Goal: Task Accomplishment & Management: Manage account settings

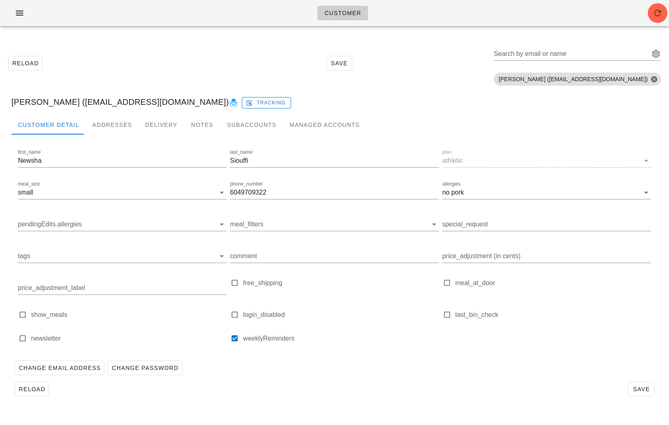
click at [578, 55] on input "Search by email or name" at bounding box center [571, 53] width 154 height 13
paste input "DMarcotte@coquitlam.ca"
click at [656, 78] on button "Close" at bounding box center [654, 78] width 7 height 7
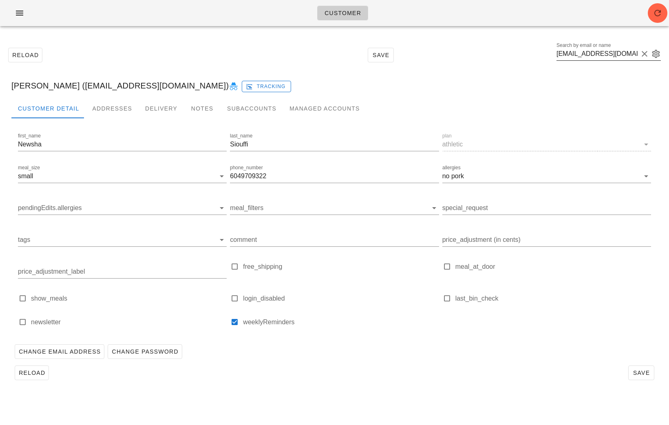
click at [618, 55] on input "DMarcotte@coquitlam.ca" at bounding box center [598, 53] width 82 height 13
click at [612, 55] on input "DMarcotte@coquitlam.ca" at bounding box center [598, 53] width 82 height 13
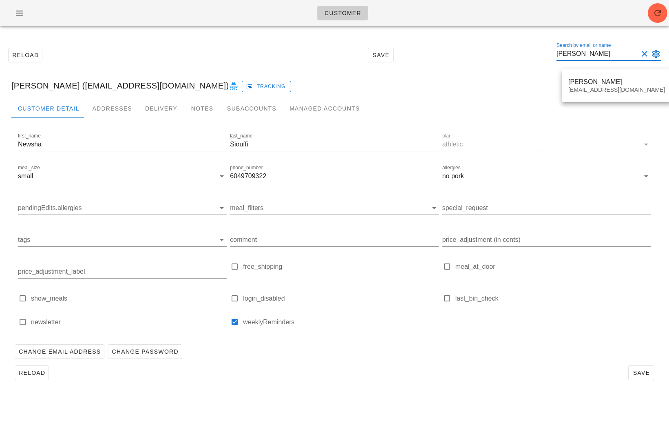
click at [430, 87] on div "Newsha Siouffi (newsha_siouffi@vancity.com) Tracking" at bounding box center [335, 86] width 660 height 26
click at [595, 51] on input "Dan Mar" at bounding box center [598, 53] width 82 height 13
paste input "Marcotte@coquitlam.ca"
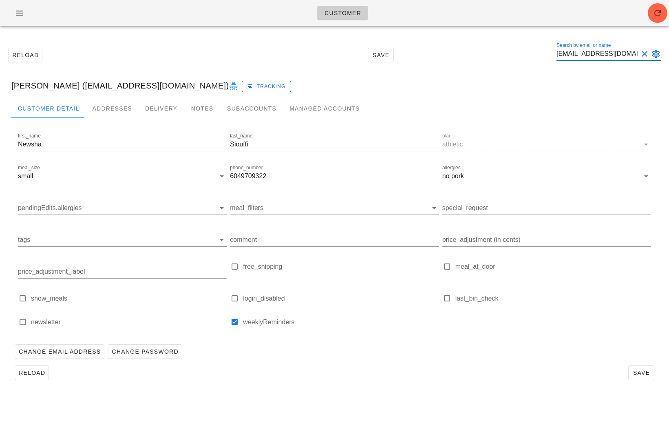
click at [589, 49] on input "DMarcotte@coquitlam.ca" at bounding box center [598, 53] width 82 height 13
click at [590, 49] on input "DMarcotte@coquitlam.ca" at bounding box center [598, 53] width 82 height 13
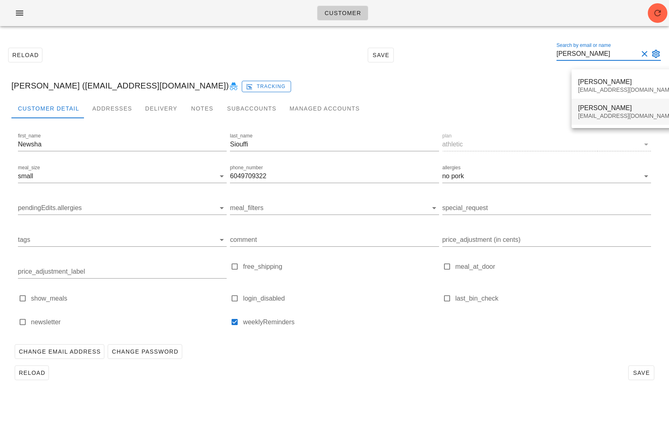
type input "Marcotte"
click at [609, 116] on div "lifeguarding@me.com" at bounding box center [626, 116] width 97 height 7
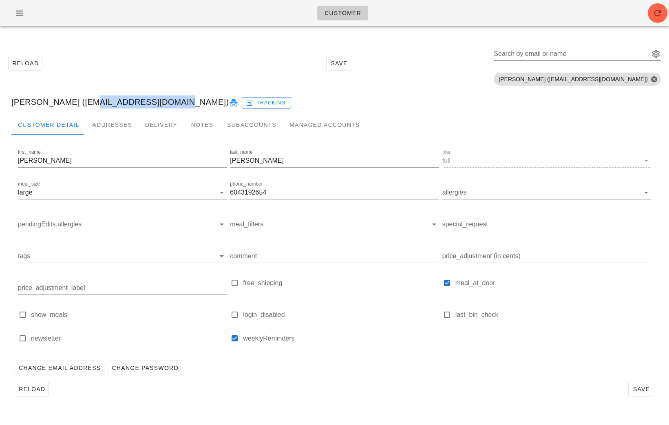
drag, startPoint x: 159, startPoint y: 104, endPoint x: 77, endPoint y: 103, distance: 82.0
click at [77, 103] on div "Daniel Marcotte (lifeguarding@me.com) Tracking" at bounding box center [335, 102] width 660 height 26
copy div "lifeguarding@me.com"
click at [398, 98] on div "Daniel Marcotte (lifeguarding@me.com) Tracking" at bounding box center [335, 102] width 660 height 26
click at [557, 55] on input "Search by email or name" at bounding box center [571, 53] width 154 height 13
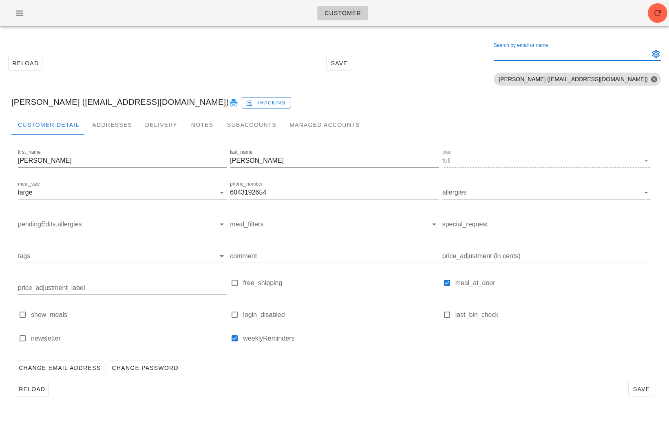
paste input "eanne_evans02@hotmail.com"
type input "eanne_evans02@hotmail.com"
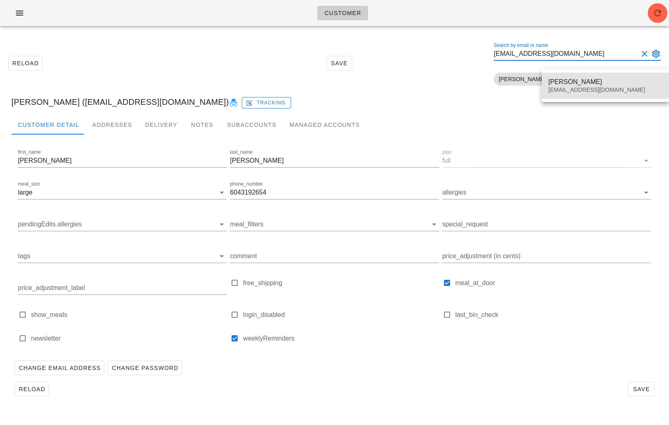
click at [560, 81] on div "Leanne Evans" at bounding box center [606, 82] width 114 height 8
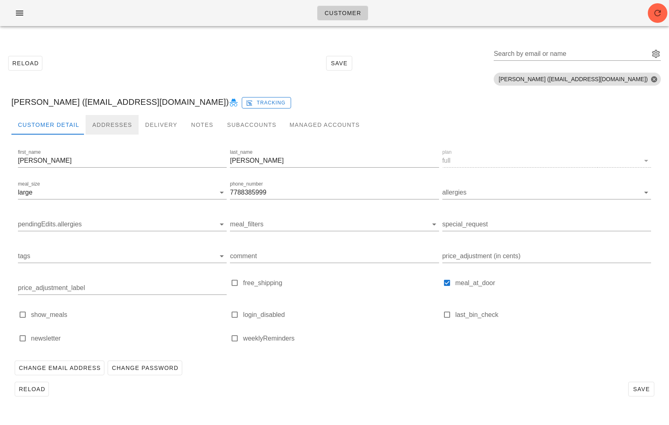
click at [107, 120] on div "Addresses" at bounding box center [112, 125] width 53 height 20
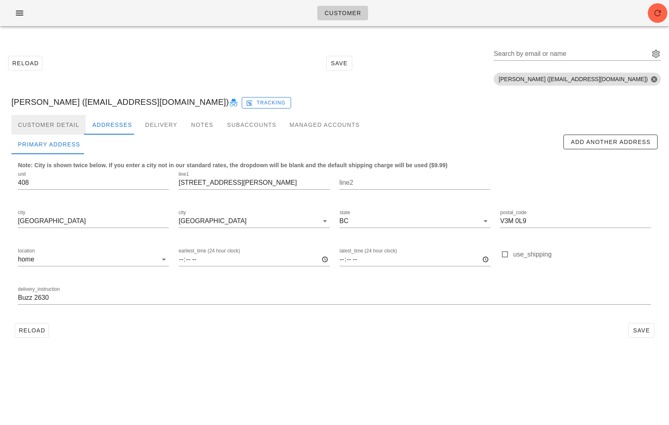
click at [69, 123] on div "Customer Detail" at bounding box center [48, 125] width 74 height 20
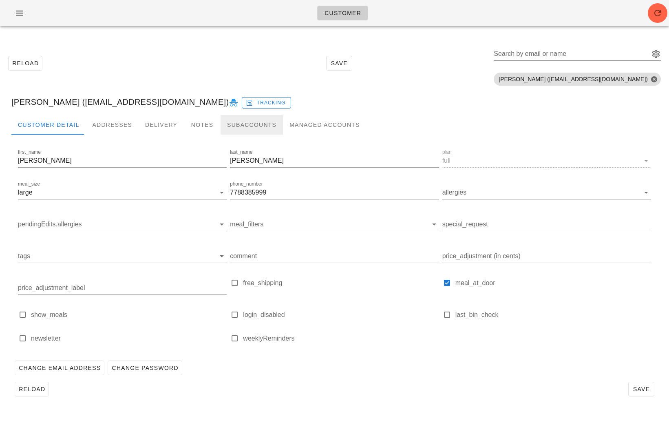
click at [237, 126] on div "Subaccounts" at bounding box center [252, 125] width 62 height 20
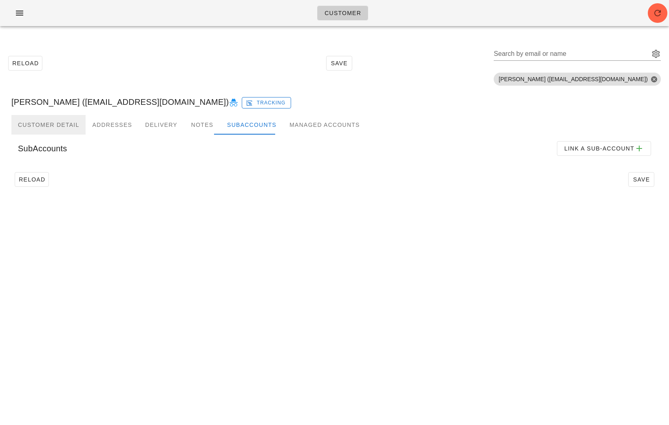
click at [69, 122] on div "Customer Detail" at bounding box center [48, 125] width 74 height 20
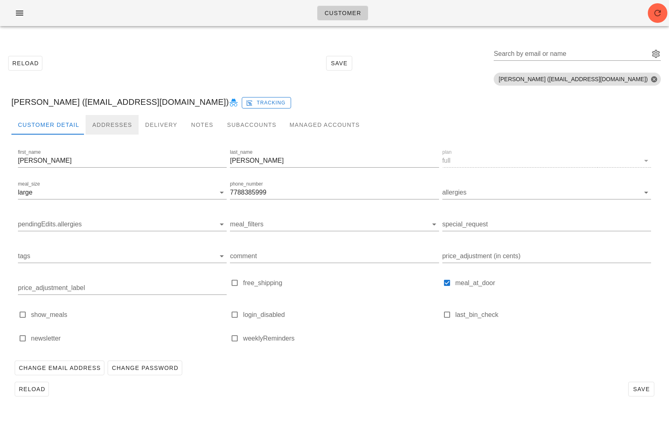
click at [120, 121] on div "Addresses" at bounding box center [112, 125] width 53 height 20
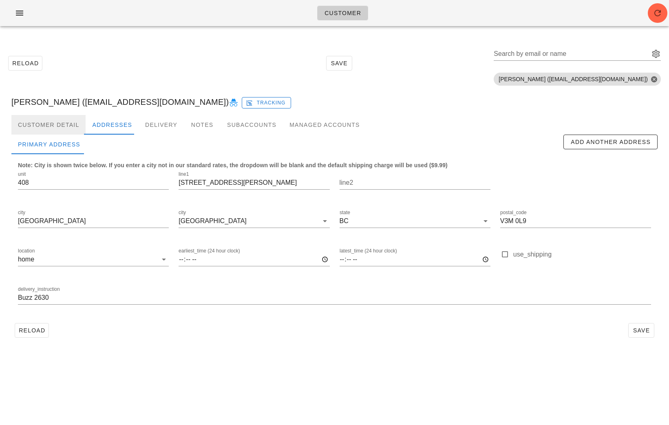
click at [50, 127] on div "Customer Detail" at bounding box center [48, 125] width 74 height 20
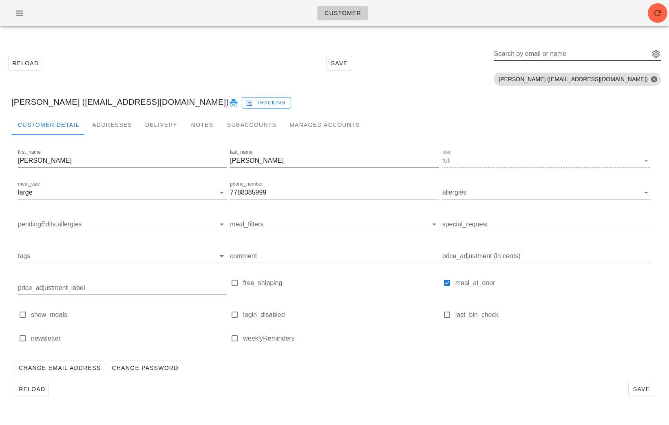
click at [543, 53] on div "Search by email or name" at bounding box center [571, 53] width 154 height 13
paste input "serenaribecca96@gmail.com"
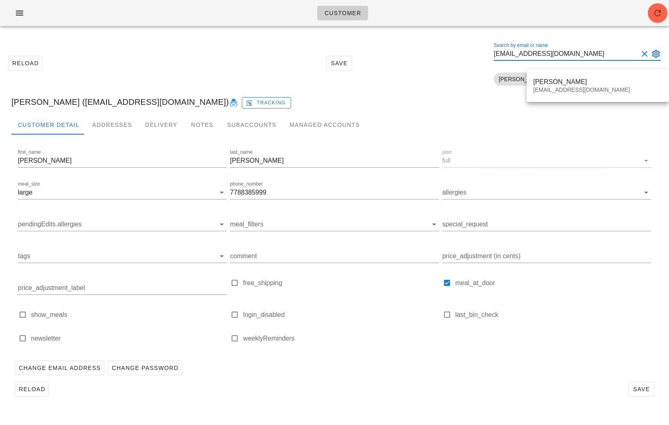
type input "serenaribecca96@gmail.com"
click at [550, 75] on div "Serena Ribecca serenaribecca96@gmail.com" at bounding box center [597, 85] width 129 height 25
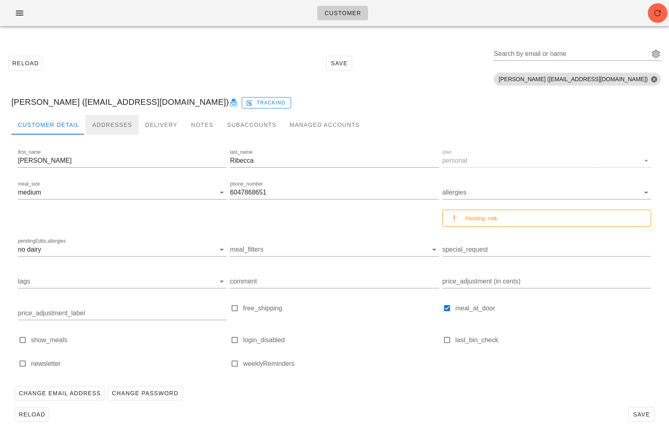
click at [110, 122] on div "Addresses" at bounding box center [112, 125] width 53 height 20
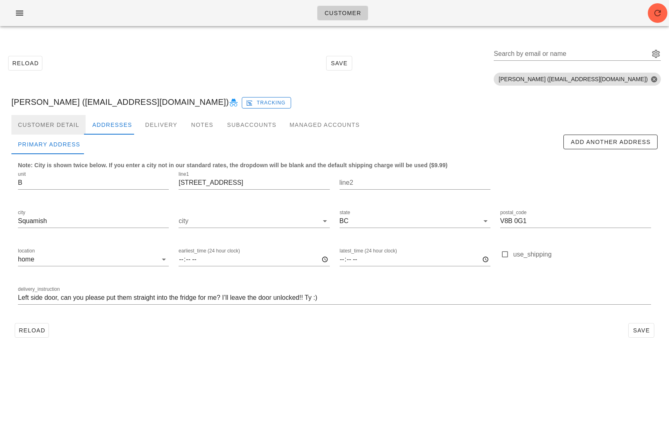
click at [60, 122] on div "Customer Detail" at bounding box center [48, 125] width 74 height 20
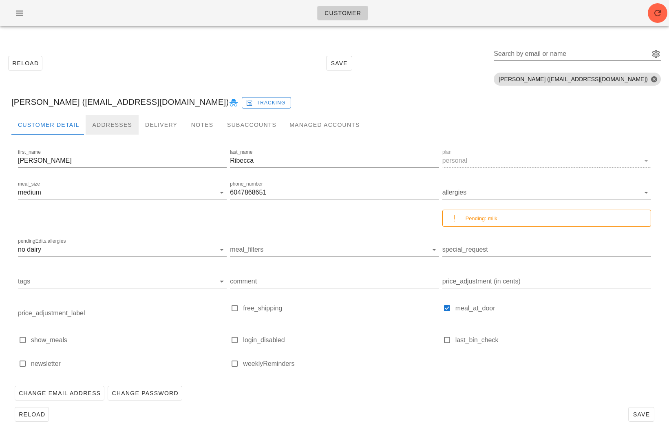
click at [109, 122] on div "Addresses" at bounding box center [112, 125] width 53 height 20
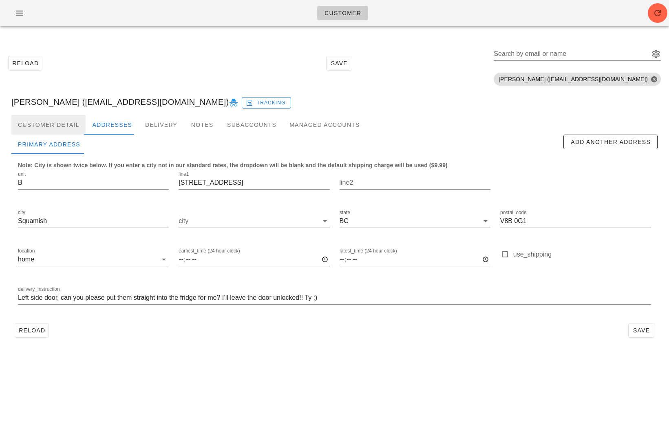
click at [44, 122] on div "Customer Detail" at bounding box center [48, 125] width 74 height 20
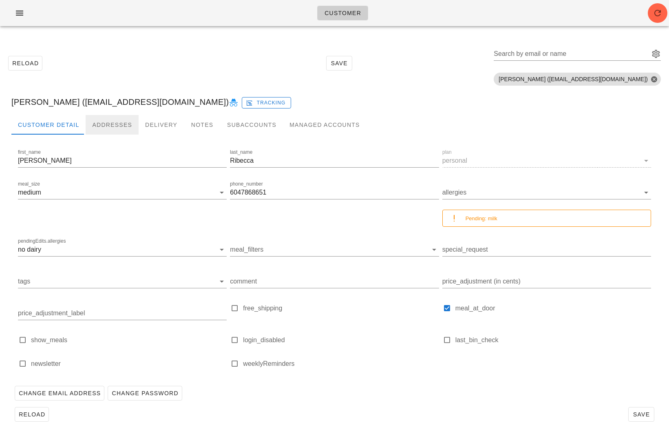
click at [112, 121] on div "Addresses" at bounding box center [112, 125] width 53 height 20
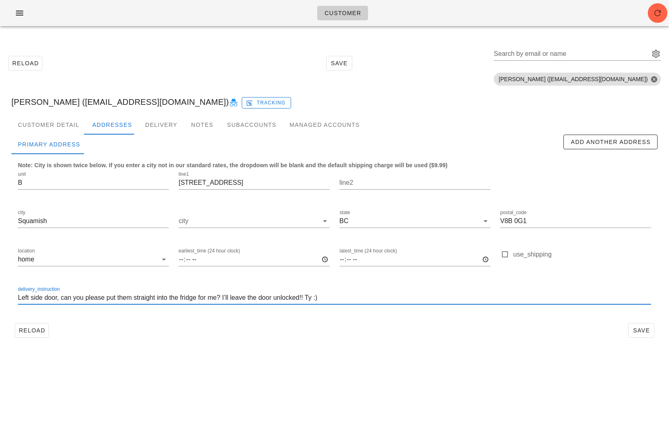
drag, startPoint x: 345, startPoint y: 299, endPoint x: 59, endPoint y: 297, distance: 285.9
click at [59, 297] on input "Left side door, can you please put them straight into the fridge for me? I’ll l…" at bounding box center [334, 297] width 633 height 13
click at [59, 300] on input "Left side door,. Please ENTER THE APARTMENT AND LEAVE IN THE FRIDGE" at bounding box center [334, 297] width 633 height 13
click at [261, 294] on input "Left side door. Please ENTER THE APARTMENT AND LEAVE IN THE FRIDGE" at bounding box center [334, 297] width 633 height 13
type input "Left side door. Please ENTER THE APARTMENT AND LEAVE IN THE FRIDGE. The door wi…"
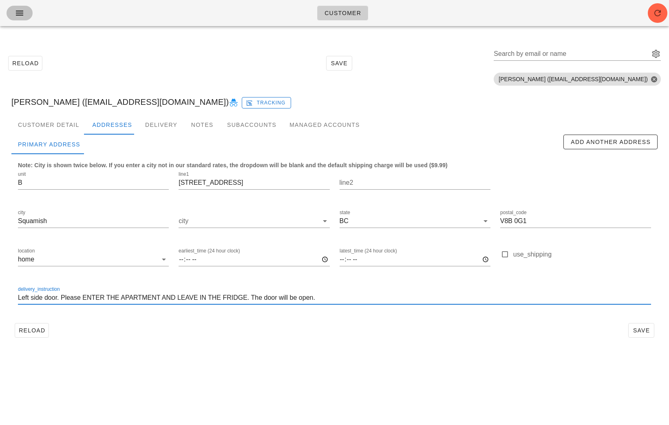
click at [13, 11] on span "button" at bounding box center [19, 13] width 13 height 10
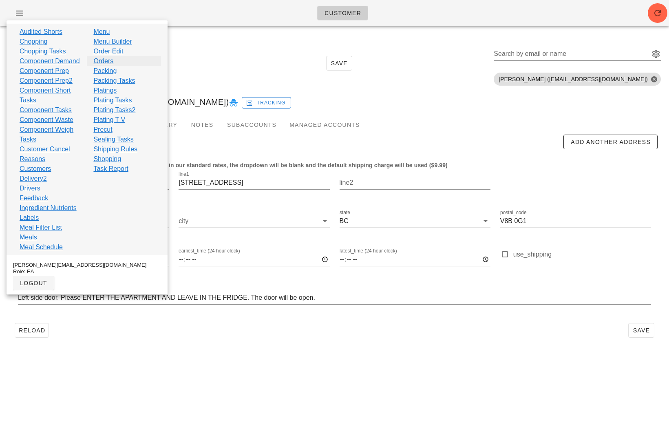
click at [106, 62] on link "Orders" at bounding box center [103, 61] width 20 height 10
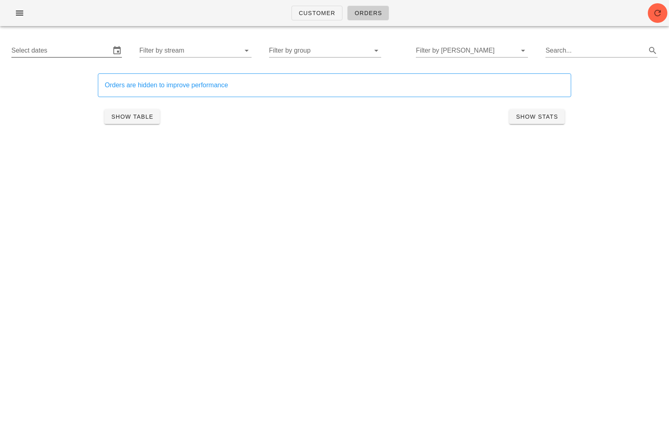
click at [81, 52] on input "Select dates" at bounding box center [60, 50] width 99 height 13
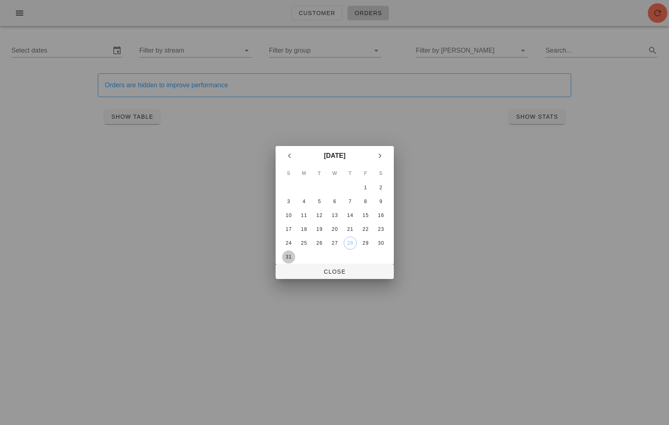
click at [290, 255] on div "31" at bounding box center [288, 257] width 13 height 6
click at [382, 156] on icon "Next month" at bounding box center [380, 156] width 10 height 10
click at [383, 190] on button "6" at bounding box center [380, 187] width 13 height 13
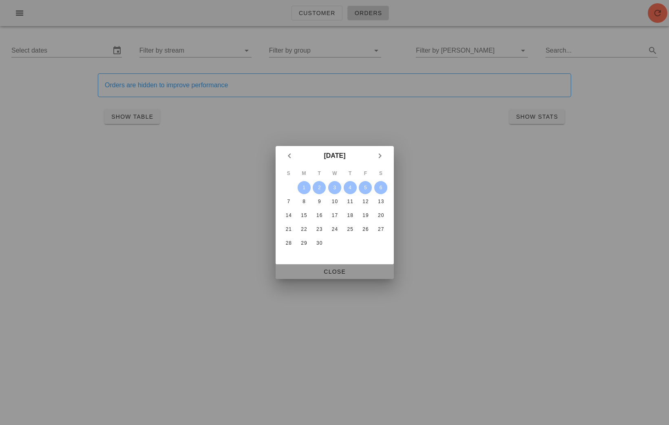
click at [356, 274] on span "Close" at bounding box center [334, 271] width 105 height 7
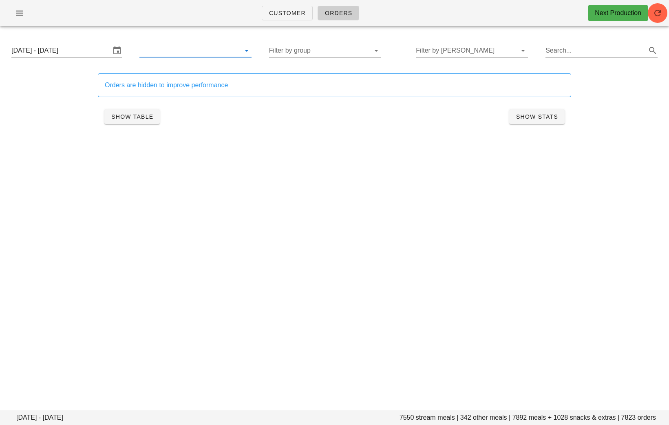
click at [185, 53] on input "text" at bounding box center [188, 50] width 99 height 13
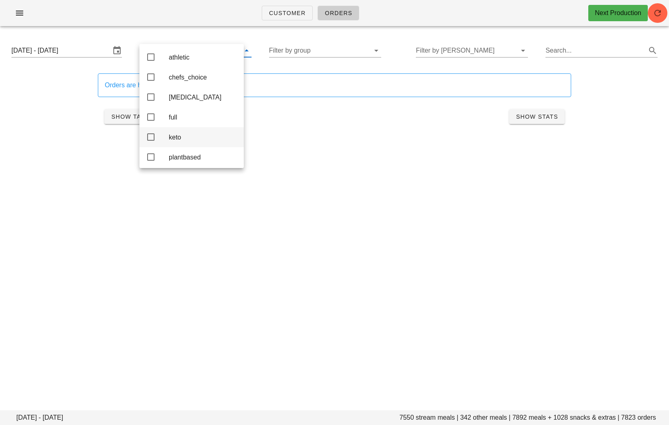
click at [208, 138] on div "keto" at bounding box center [203, 137] width 69 height 8
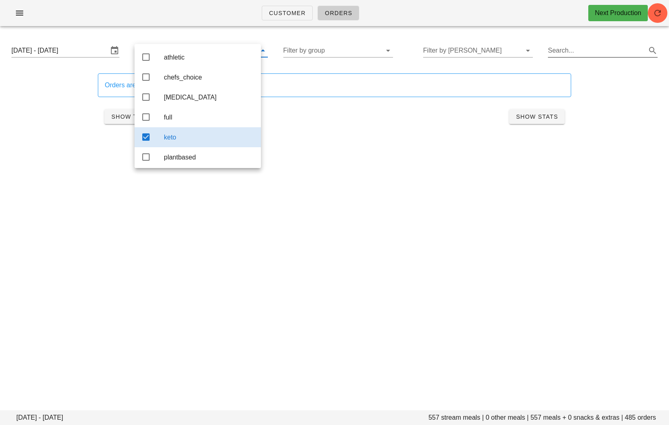
click at [569, 53] on input "Search..." at bounding box center [596, 50] width 97 height 13
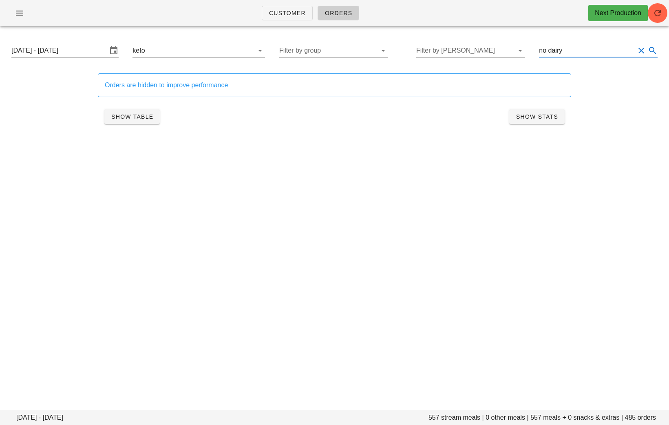
type input "no dairy"
click at [407, 199] on div "Customer Orders Next Production Sunday August 31 - Saturday September 6 557 str…" at bounding box center [334, 212] width 669 height 425
click at [285, 15] on span "Customer" at bounding box center [287, 13] width 37 height 7
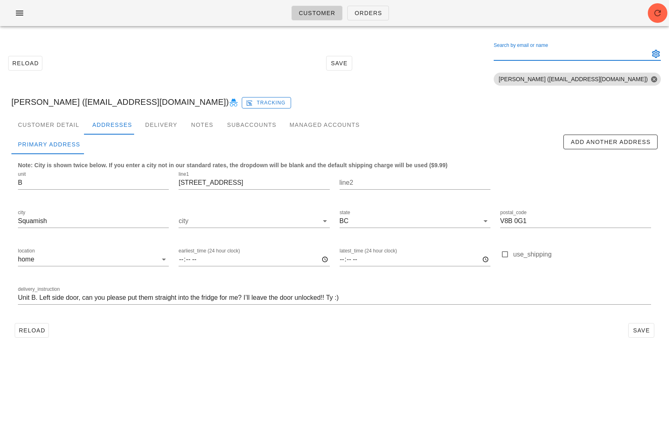
click at [549, 52] on div "Search by email or name" at bounding box center [571, 53] width 154 height 13
paste input "bowenxue98@gmail.com"
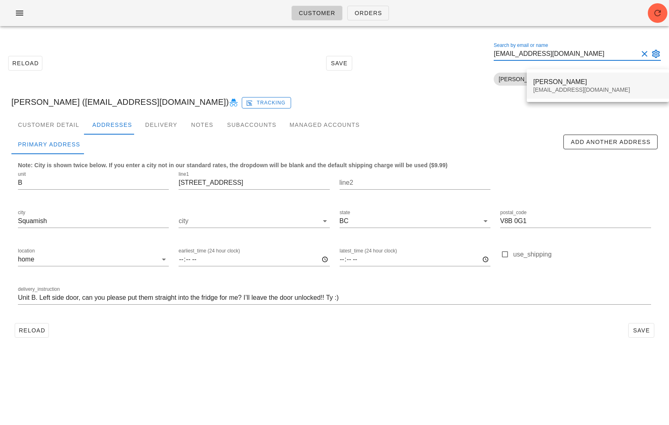
type input "bowenxue98@gmail.com"
click at [567, 80] on div "Bowen Xue" at bounding box center [597, 82] width 129 height 8
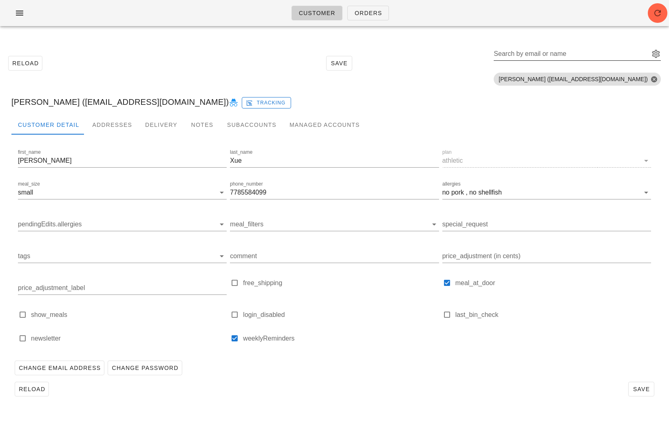
click at [599, 52] on div "Search by email or name" at bounding box center [571, 53] width 154 height 13
paste input "cherylpitout@gmail.com"
click at [623, 51] on input "cherylpitout@gmail.com" at bounding box center [566, 53] width 144 height 13
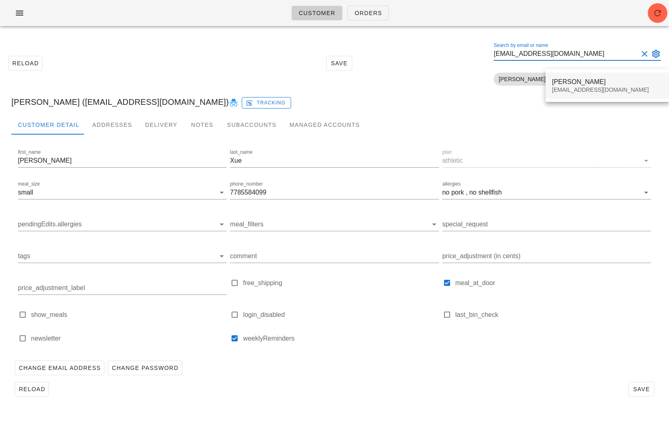
type input "cherylpitout@gmail.com"
click at [604, 79] on div "Cheryl Pitout" at bounding box center [607, 82] width 111 height 8
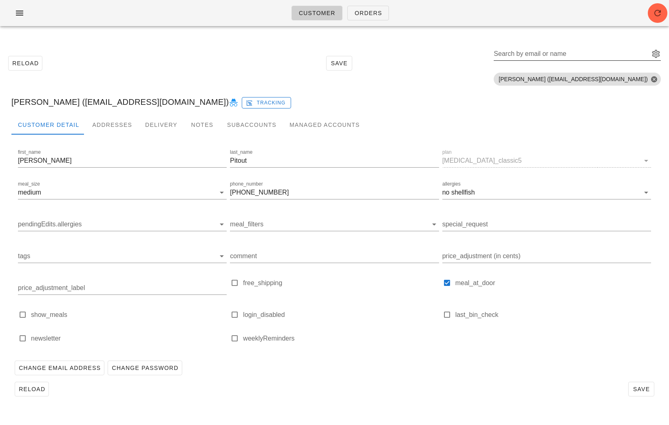
click at [580, 50] on div "Search by email or name" at bounding box center [571, 53] width 154 height 13
paste input "borako.ozarslan+fed@gmail.com"
type input "borako.ozarslan+fed@gmail.com"
click at [655, 77] on button "Close" at bounding box center [654, 78] width 7 height 7
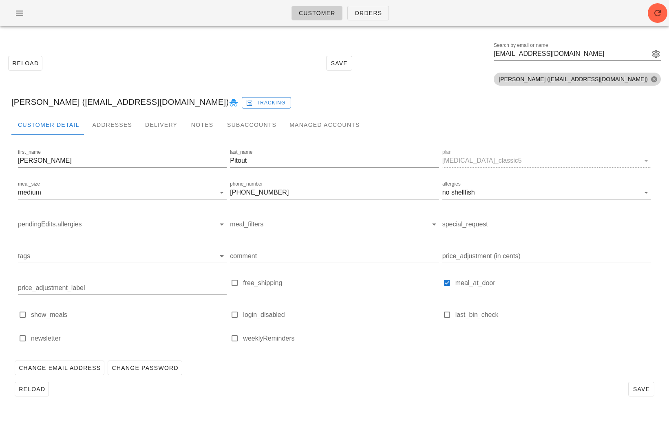
scroll to position [0, 0]
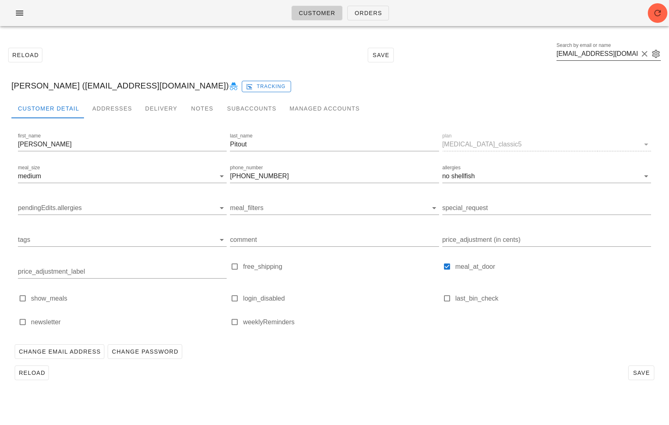
click at [611, 51] on input "borako.ozarslan+fed@gmail.com" at bounding box center [598, 53] width 82 height 13
click at [627, 54] on input "borako.ozarslan+fed@gmail.com" at bounding box center [598, 53] width 82 height 13
click at [628, 55] on input "borako.ozarslan+fed@gmail.com" at bounding box center [598, 53] width 82 height 13
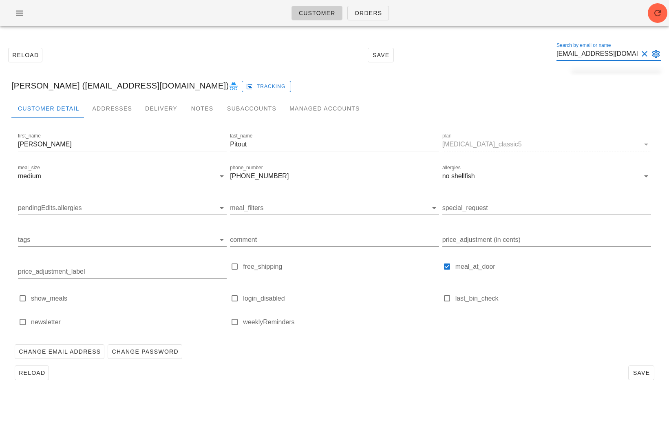
click at [644, 54] on button "Clear Search by email or name" at bounding box center [645, 54] width 10 height 10
click at [604, 54] on input "Search by email or name" at bounding box center [608, 53] width 82 height 13
paste input "borako.ozarslan+fed@gmail.com"
type input "b"
type input "Bora"
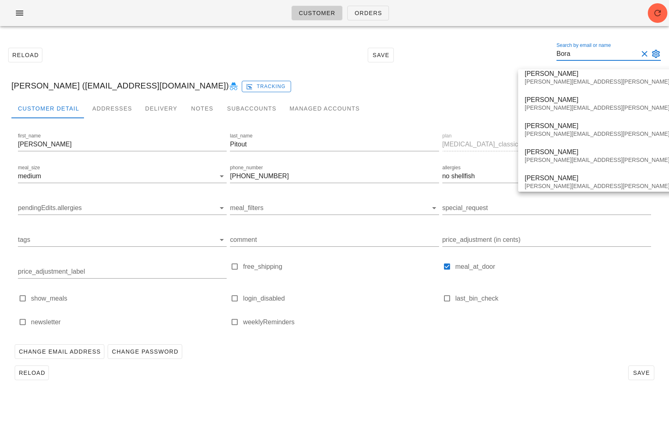
scroll to position [275, 0]
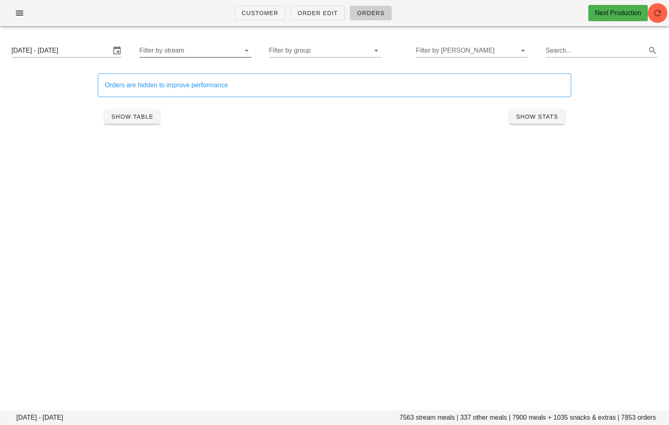
click at [187, 53] on input "Filter by stream" at bounding box center [188, 50] width 99 height 13
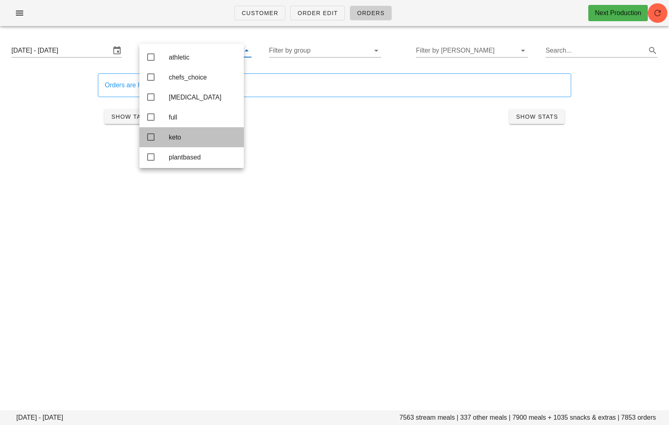
click at [184, 139] on div "keto" at bounding box center [203, 137] width 69 height 8
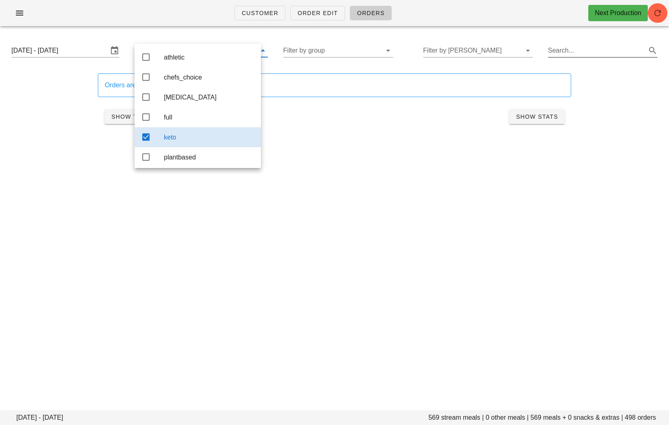
click at [575, 49] on input "Search..." at bounding box center [596, 50] width 97 height 13
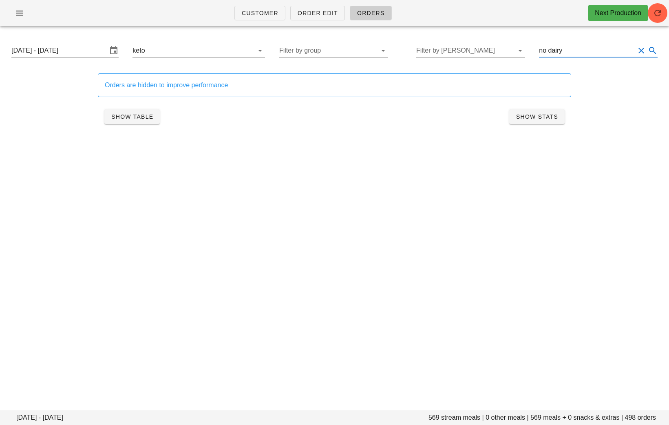
type input "no dairy"
click at [412, 204] on div "Customer Order Edit Orders Next Production Sunday August 31 - Saturday Septembe…" at bounding box center [334, 212] width 669 height 425
click at [129, 116] on span "Show Table" at bounding box center [132, 116] width 42 height 7
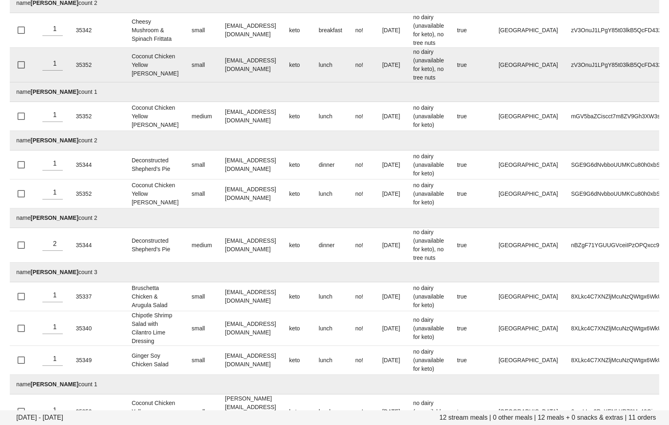
scroll to position [219, 0]
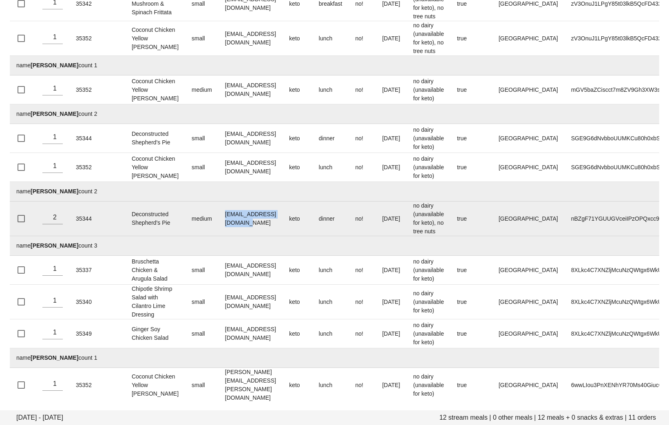
drag, startPoint x: 283, startPoint y: 222, endPoint x: 216, endPoint y: 222, distance: 67.3
click at [219, 222] on td "linaouyang_@hotmail.com" at bounding box center [251, 218] width 64 height 35
copy td "linaouyang_@hotmail.com"
click at [328, 212] on td "dinner" at bounding box center [330, 218] width 37 height 35
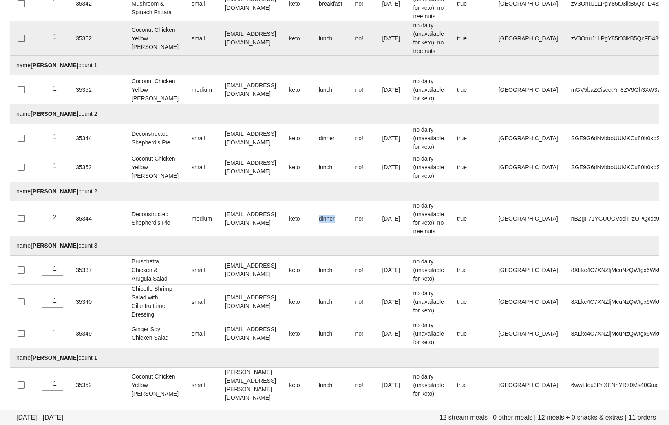
scroll to position [0, 0]
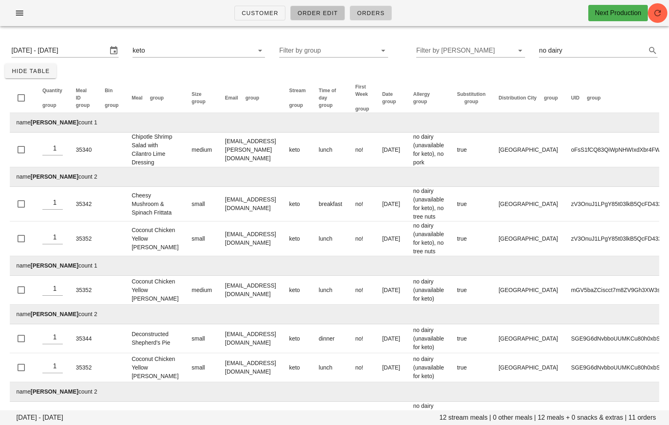
click at [317, 16] on span "Order Edit" at bounding box center [317, 13] width 41 height 7
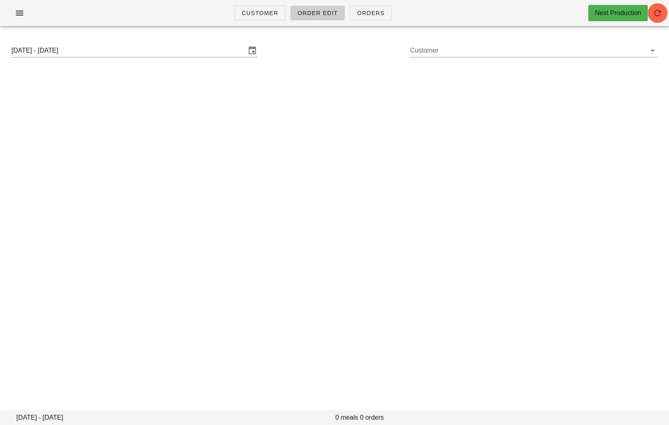
click at [569, 47] on input "Customer" at bounding box center [527, 50] width 235 height 13
paste input "[EMAIL_ADDRESS][DOMAIN_NAME]"
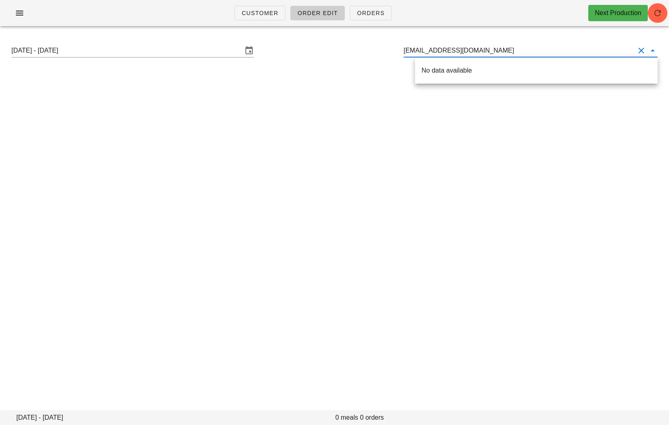
click at [409, 49] on input "[EMAIL_ADDRESS][DOMAIN_NAME]" at bounding box center [519, 50] width 231 height 13
drag, startPoint x: 530, startPoint y: 49, endPoint x: 296, endPoint y: 49, distance: 234.1
click at [298, 49] on div "Sunday August 31 - Saturday September 6 Leanne_evans02@hotmail.com" at bounding box center [335, 51] width 660 height 26
type input "leanne ev"
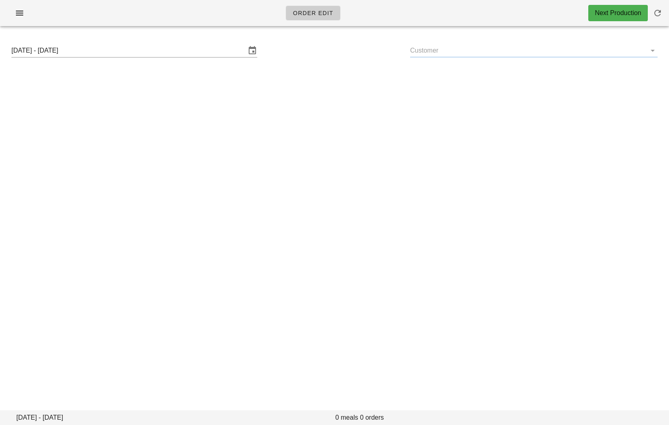
click at [438, 50] on input "Customer" at bounding box center [527, 50] width 235 height 13
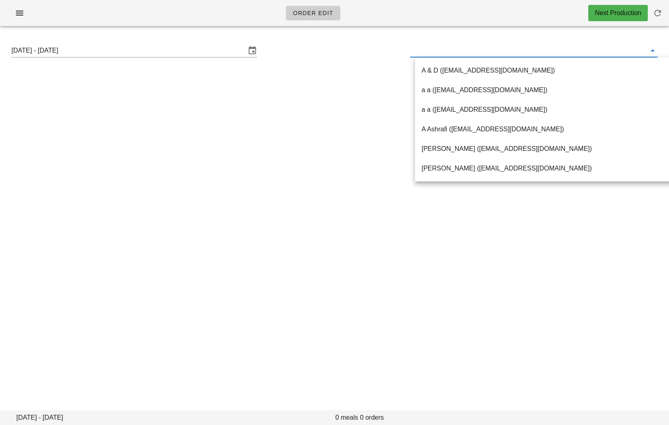
paste input "[EMAIL_ADDRESS][DOMAIN_NAME]"
type input "[EMAIL_ADDRESS][DOMAIN_NAME]"
paste input "[EMAIL_ADDRESS][DOMAIN_NAME]"
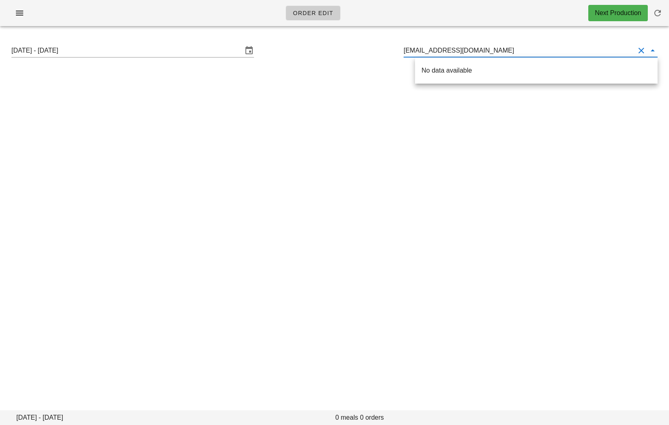
click at [409, 52] on input "[EMAIL_ADDRESS][DOMAIN_NAME]" at bounding box center [519, 50] width 231 height 13
click at [517, 47] on input "[EMAIL_ADDRESS][DOMAIN_NAME]" at bounding box center [519, 50] width 231 height 13
type input "[EMAIL_ADDRESS]."
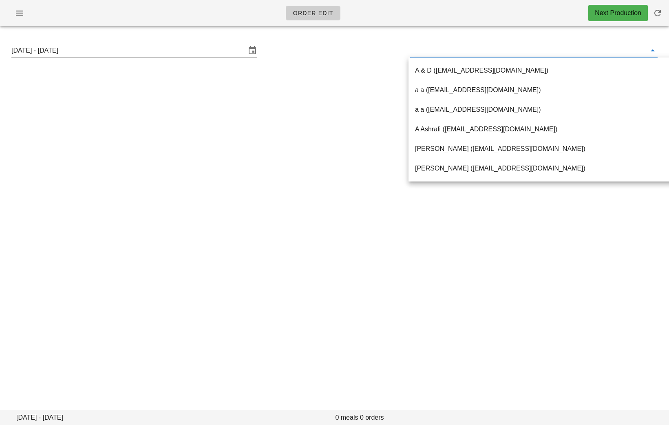
paste input "[EMAIL_ADDRESS][DOMAIN_NAME]"
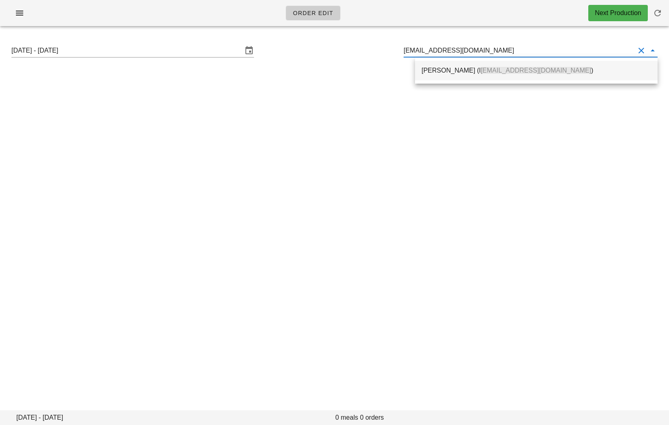
click at [437, 74] on div "[PERSON_NAME] (l [EMAIL_ADDRESS][DOMAIN_NAME] )" at bounding box center [537, 70] width 230 height 8
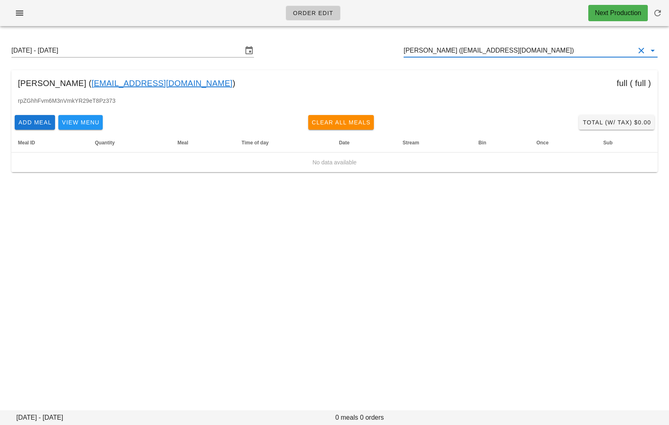
drag, startPoint x: 552, startPoint y: 51, endPoint x: 393, endPoint y: 51, distance: 159.1
click at [393, 51] on div "[DATE] - [DATE] [PERSON_NAME] ([EMAIL_ADDRESS][DOMAIN_NAME])" at bounding box center [335, 51] width 660 height 26
paste input "[EMAIL_ADDRESS][DOMAIN_NAME]"
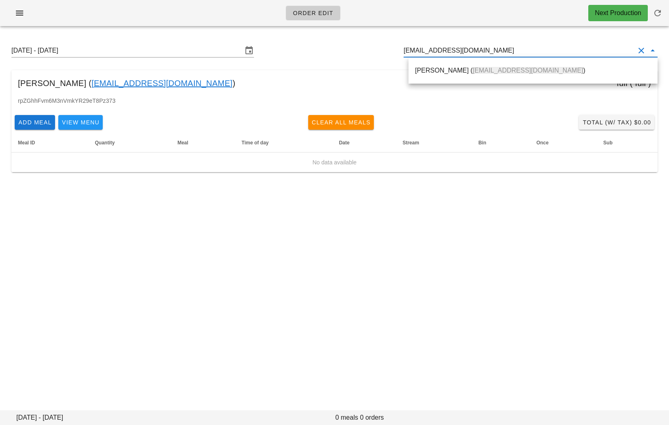
click at [438, 68] on div "[PERSON_NAME] ( [EMAIL_ADDRESS][DOMAIN_NAME] )" at bounding box center [533, 70] width 236 height 8
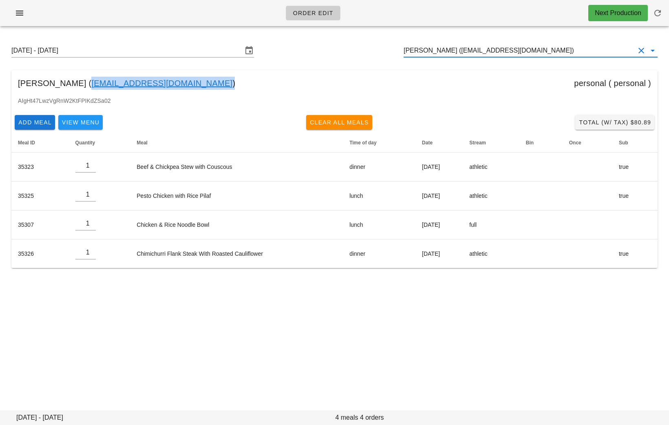
drag, startPoint x: 187, startPoint y: 84, endPoint x: 82, endPoint y: 82, distance: 105.6
click at [81, 82] on div "[PERSON_NAME] ( [EMAIL_ADDRESS][DOMAIN_NAME] ) personal ( personal )" at bounding box center [334, 83] width 646 height 26
copy link "[EMAIL_ADDRESS][DOMAIN_NAME]"
click at [62, 84] on div "[PERSON_NAME] ( [EMAIL_ADDRESS][DOMAIN_NAME] ) personal ( personal )" at bounding box center [334, 83] width 646 height 26
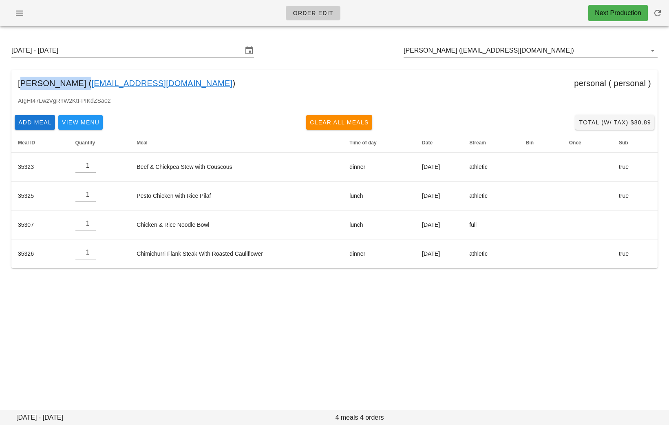
drag, startPoint x: 75, startPoint y: 86, endPoint x: 20, endPoint y: 85, distance: 55.5
click at [19, 85] on div "[PERSON_NAME] ( [EMAIL_ADDRESS][DOMAIN_NAME] ) personal ( personal )" at bounding box center [334, 83] width 646 height 26
copy div "[PERSON_NAME]"
click at [276, 100] on div "AIgHt47LwzVgRnW2KtFPIKdZSa02" at bounding box center [334, 103] width 646 height 15
click at [558, 51] on input "[PERSON_NAME] ([EMAIL_ADDRESS][DOMAIN_NAME])" at bounding box center [519, 50] width 231 height 13
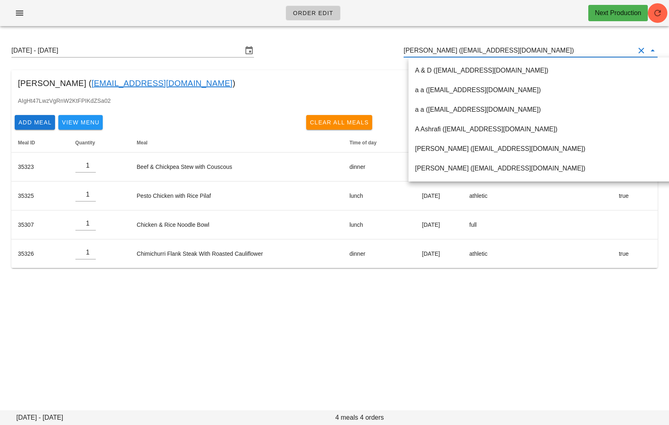
paste input "[EMAIL_ADDRESS][DOMAIN_NAME]"
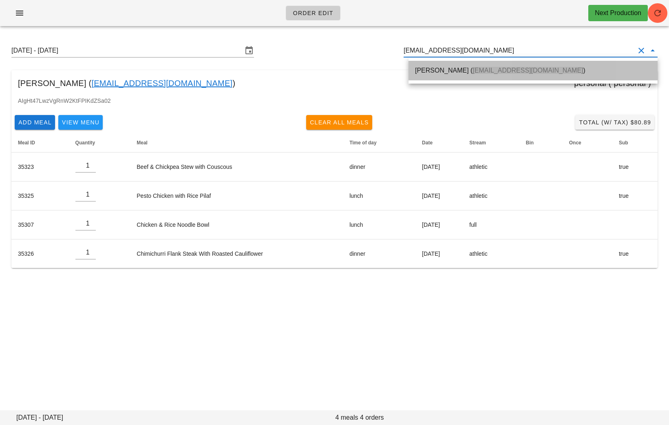
click at [445, 70] on div "[PERSON_NAME] ( [EMAIL_ADDRESS][DOMAIN_NAME] )" at bounding box center [533, 70] width 236 height 8
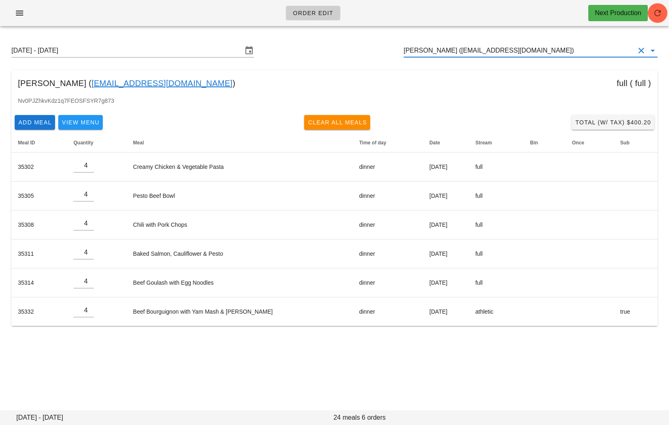
drag, startPoint x: 539, startPoint y: 51, endPoint x: 377, endPoint y: 50, distance: 162.3
click at [377, 50] on div "[DATE] - [DATE] [PERSON_NAME] ([EMAIL_ADDRESS][DOMAIN_NAME])" at bounding box center [335, 51] width 660 height 26
click at [377, 49] on div "[DATE] - [DATE] [PERSON_NAME] ([EMAIL_ADDRESS][DOMAIN_NAME])" at bounding box center [335, 51] width 660 height 26
click at [531, 53] on input "[PERSON_NAME] ([EMAIL_ADDRESS][DOMAIN_NAME])" at bounding box center [519, 50] width 231 height 13
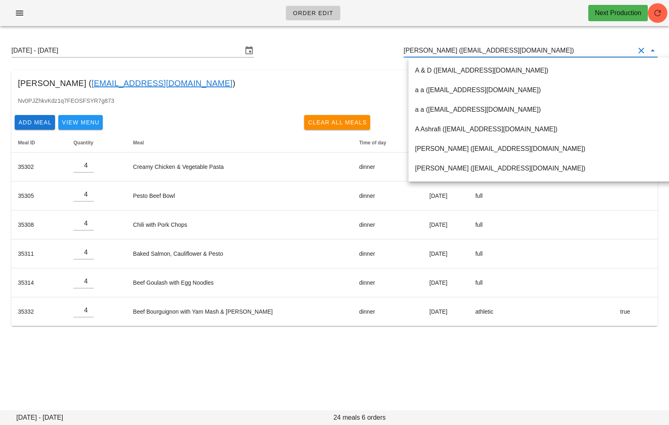
paste input "[EMAIL_ADDRESS][DOMAIN_NAME]"
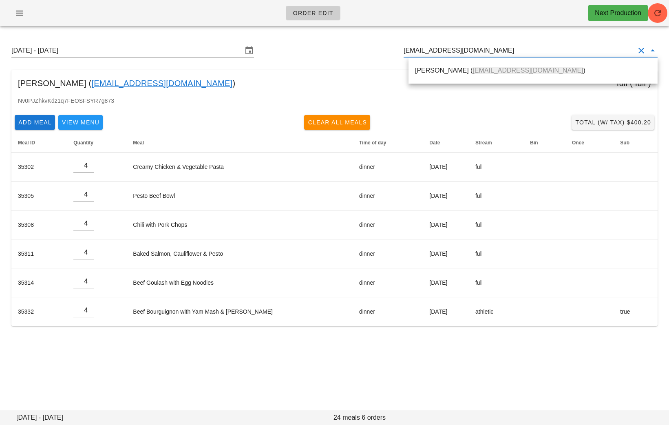
drag, startPoint x: 504, startPoint y: 52, endPoint x: 310, endPoint y: 52, distance: 193.3
click at [310, 52] on div "[DATE] - [DATE] [EMAIL_ADDRESS][DOMAIN_NAME]" at bounding box center [335, 51] width 660 height 26
paste input "rako.ozarslan+fed"
click at [439, 73] on div "[PERSON_NAME] ( [EMAIL_ADDRESS][DOMAIN_NAME] )" at bounding box center [533, 70] width 236 height 8
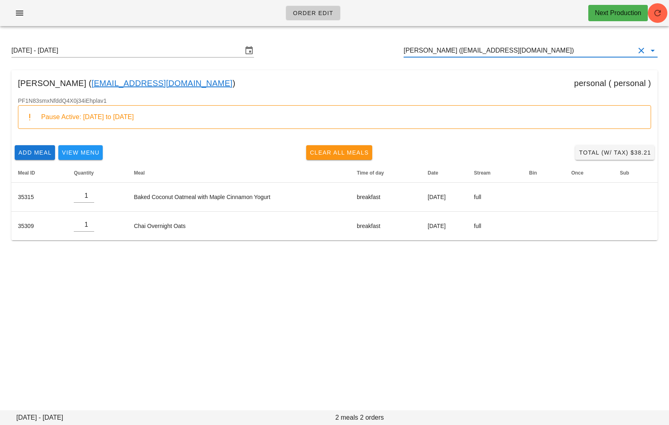
type input "Bora Ozarslan (borako.ozarslan+fed@gmail.com)"
click at [334, 151] on span "Clear All Meals" at bounding box center [340, 152] width 60 height 7
type input "0"
click at [571, 51] on input "Bora Ozarslan (borako.ozarslan+fed@gmail.com)" at bounding box center [519, 50] width 231 height 13
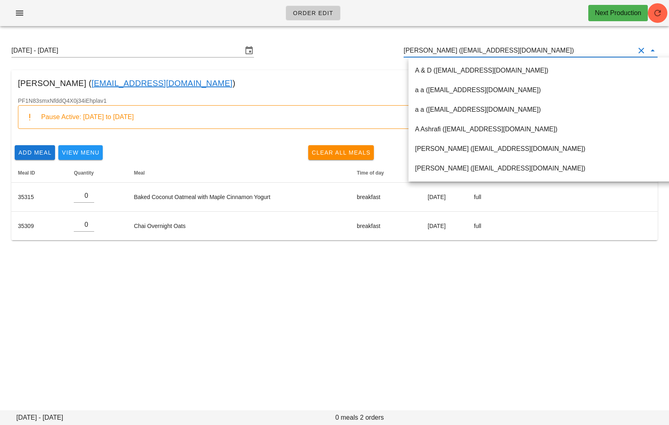
paste input "miketmansoor@gmail.com"
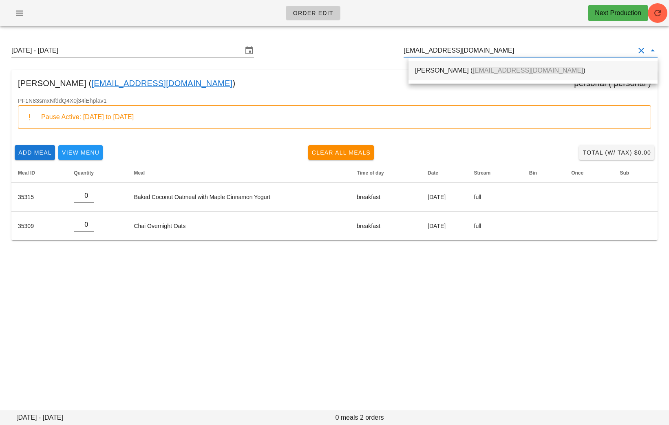
click at [418, 79] on div "Michael Mansoor ( miketmansoor@gmail.com )" at bounding box center [533, 71] width 236 height 18
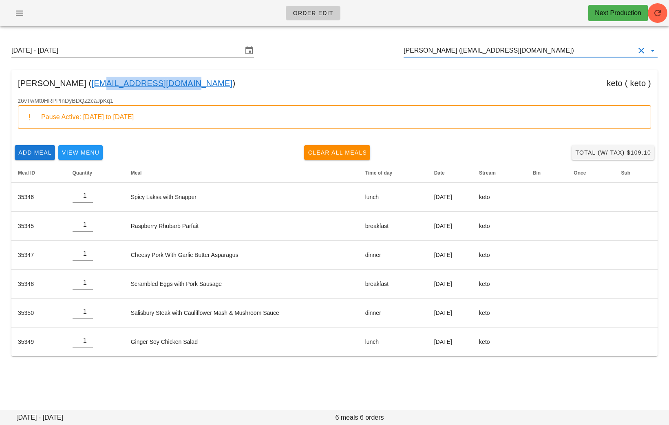
drag, startPoint x: 187, startPoint y: 85, endPoint x: 102, endPoint y: 84, distance: 84.4
click at [102, 84] on div "Michael Mansoor ( miketmansoor@gmail.com ) keto ( keto )" at bounding box center [334, 83] width 646 height 26
click at [260, 97] on div "z6vTwMt0HRPPInDyBDQZzcaJpKq1 Pause Active: Sunday Aug 03 to Sunday Aug 31" at bounding box center [334, 119] width 646 height 46
click at [560, 46] on input "Michael Mansoor (miketmansoor@gmail.com)" at bounding box center [519, 50] width 231 height 13
paste input "<darcielynn@me.com"
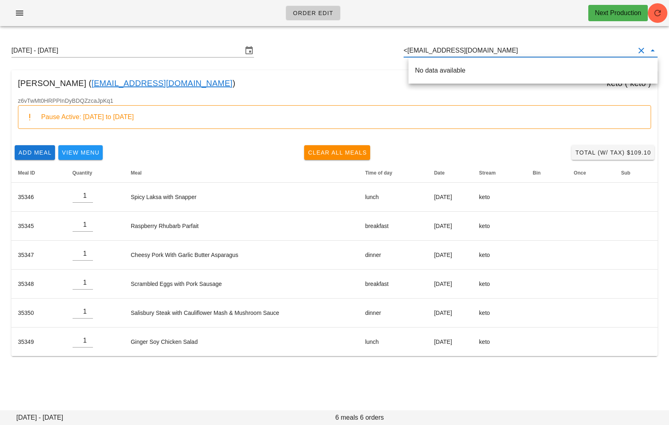
click at [414, 51] on input "<darcielynn@me.com" at bounding box center [519, 50] width 231 height 13
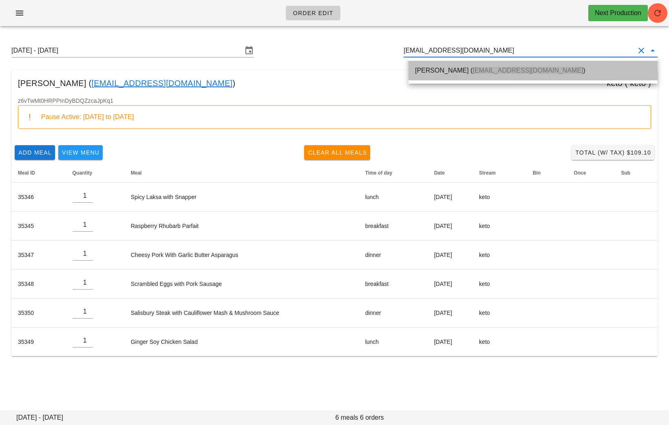
click at [440, 70] on div "Darcie Yarrow ( darcielynn@me.com )" at bounding box center [533, 70] width 236 height 8
type input "[PERSON_NAME] ([EMAIL_ADDRESS][DOMAIN_NAME])"
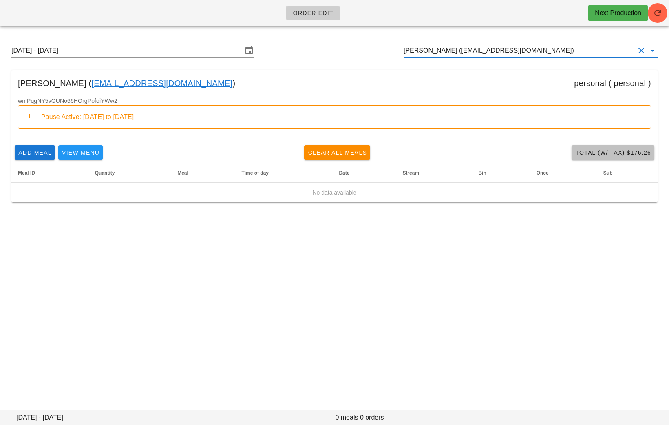
click at [607, 150] on span "Total (w/ Tax) $176.26" at bounding box center [613, 152] width 76 height 7
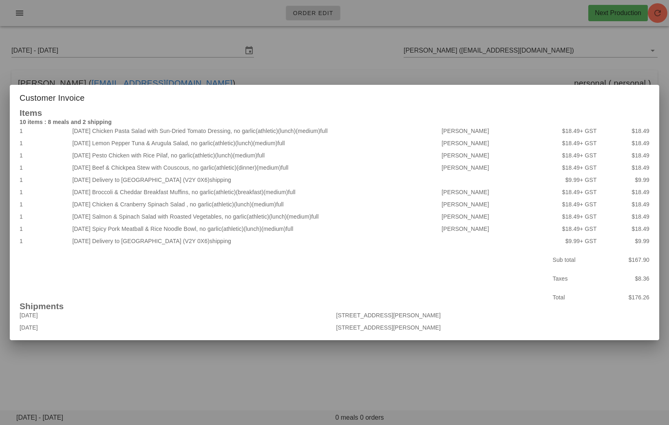
click at [312, 363] on div at bounding box center [334, 212] width 669 height 425
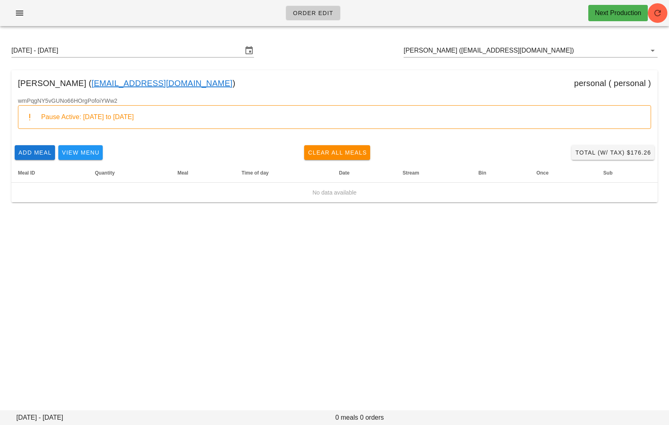
click at [140, 85] on link "[EMAIL_ADDRESS][DOMAIN_NAME]" at bounding box center [161, 83] width 141 height 13
click at [133, 87] on link "darcielynn@me.com" at bounding box center [161, 83] width 141 height 13
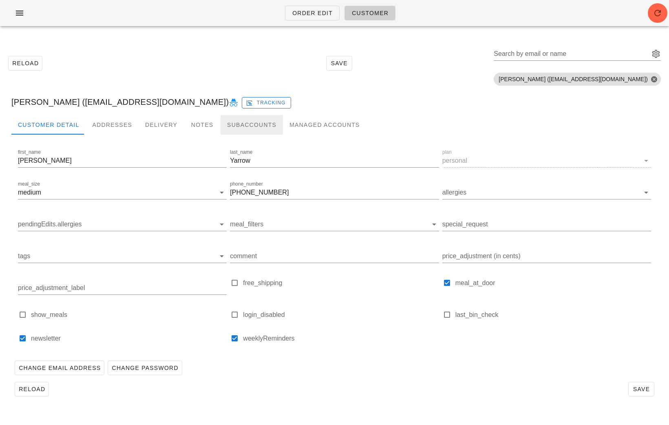
click at [230, 124] on div "Subaccounts" at bounding box center [252, 125] width 62 height 20
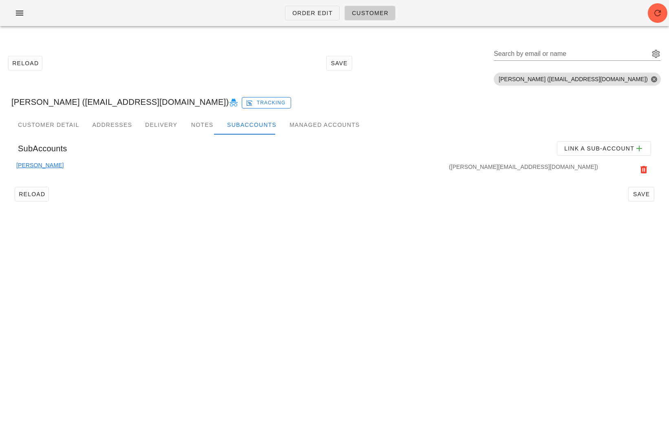
click at [38, 164] on link "Mark Owen" at bounding box center [39, 170] width 47 height 18
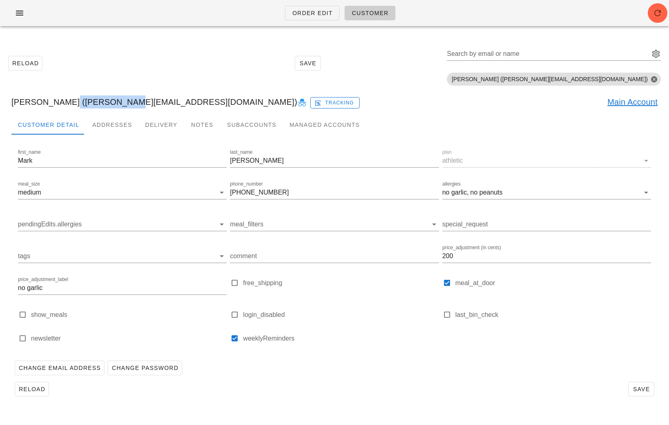
drag, startPoint x: 116, startPoint y: 101, endPoint x: 62, endPoint y: 101, distance: 54.7
click at [62, 101] on div "Mark Owen (mowen@live.ca) Tracking Main Account" at bounding box center [335, 102] width 660 height 26
copy div "mowen@live.ca"
click at [288, 19] on link "Order Edit" at bounding box center [312, 13] width 55 height 15
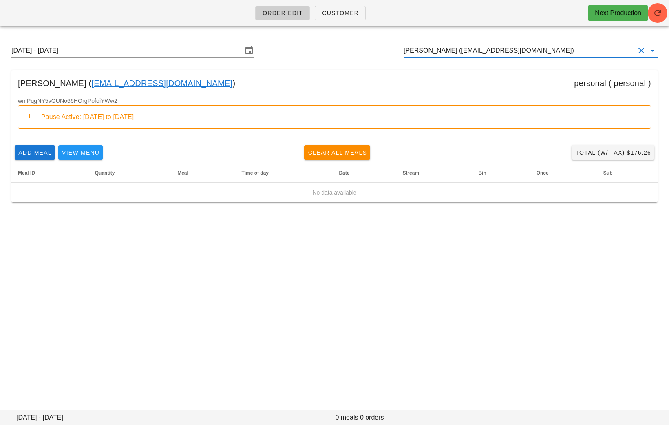
click at [538, 51] on input "Darcie Yarrow (darcielynn@me.com)" at bounding box center [519, 50] width 231 height 13
paste input "mowen@live.ca"
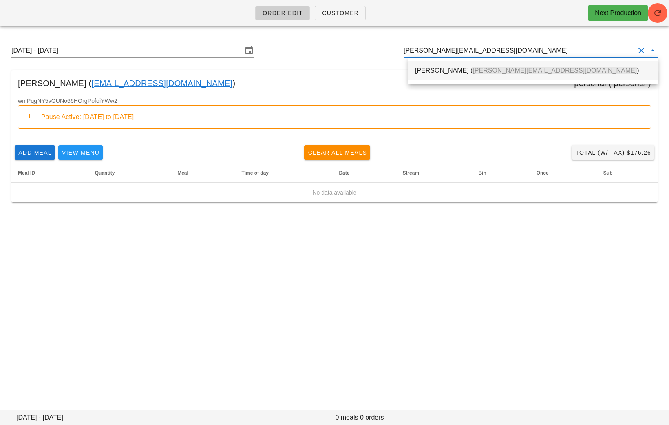
click at [415, 77] on div "Mark Owen ( mowen@live.ca )" at bounding box center [533, 71] width 236 height 18
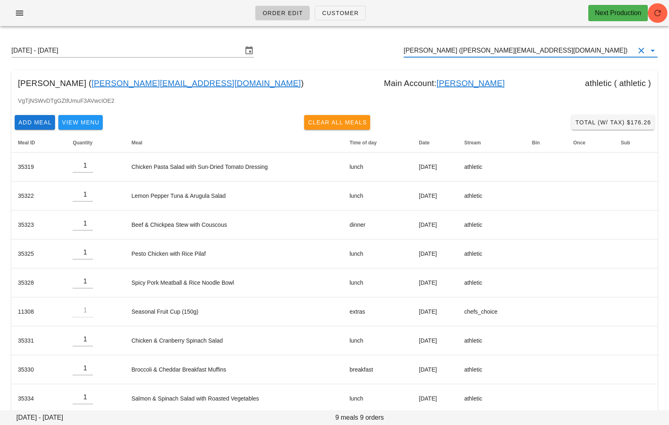
type input "Mark Owen (mowen@live.ca)"
click at [335, 127] on button "Clear All Meals" at bounding box center [337, 122] width 66 height 15
type input "0"
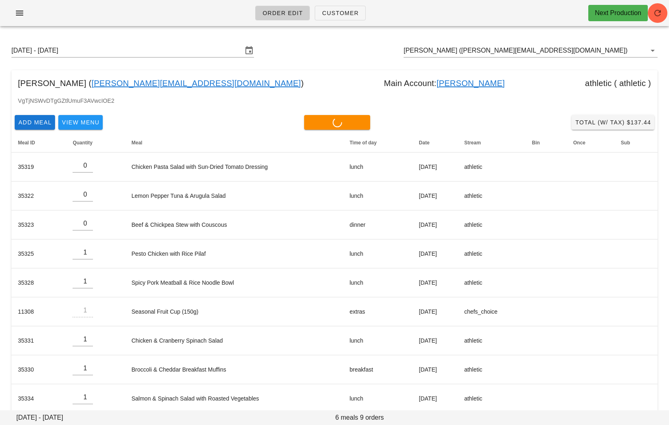
type input "0"
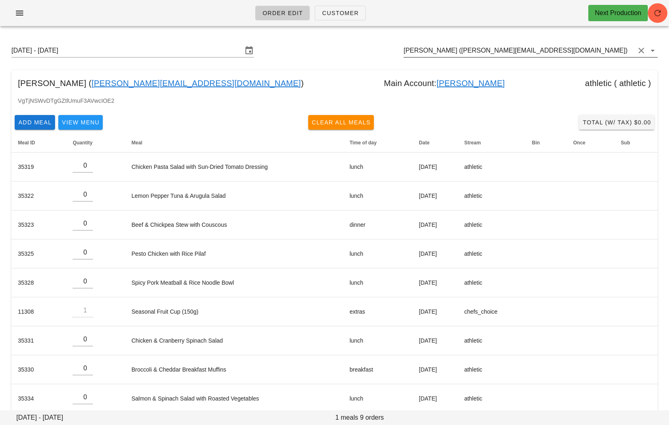
click at [505, 49] on input "Mark Owen (mowen@live.ca)" at bounding box center [519, 50] width 231 height 13
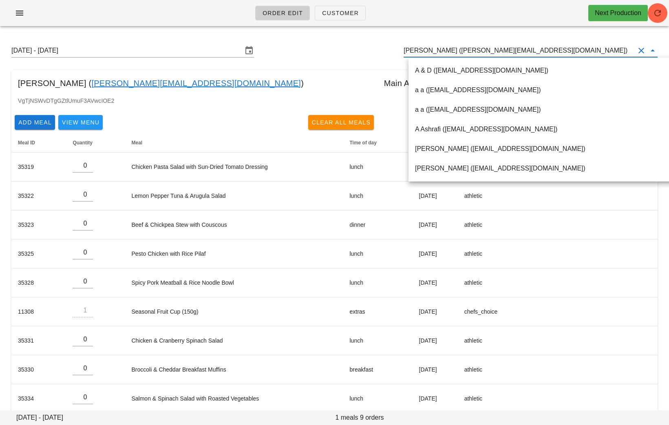
paste input "hristine_b4@hotmail.com"
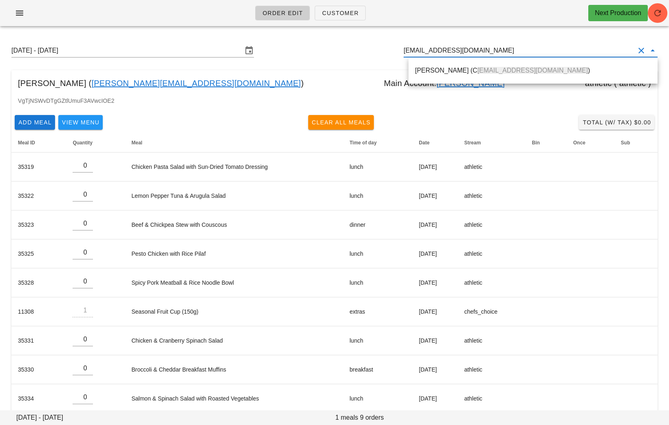
click at [459, 73] on div "Christine Boultbee (C hristine_b4@hotmail.com )" at bounding box center [533, 70] width 236 height 8
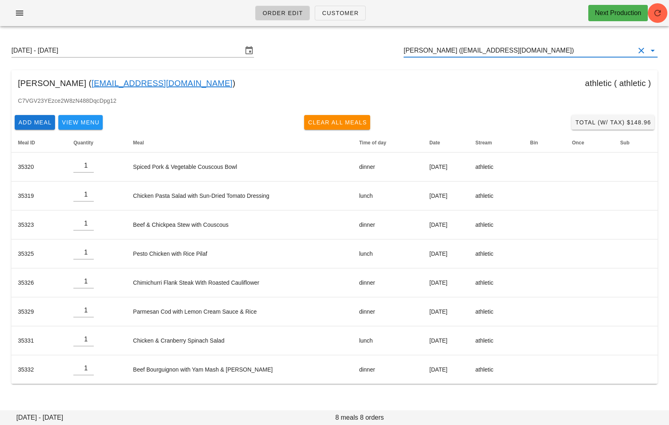
type input "Christine Boultbee (Christine_b4@hotmail.com)"
click at [152, 80] on link "Christine_b4@hotmail.com" at bounding box center [161, 83] width 141 height 13
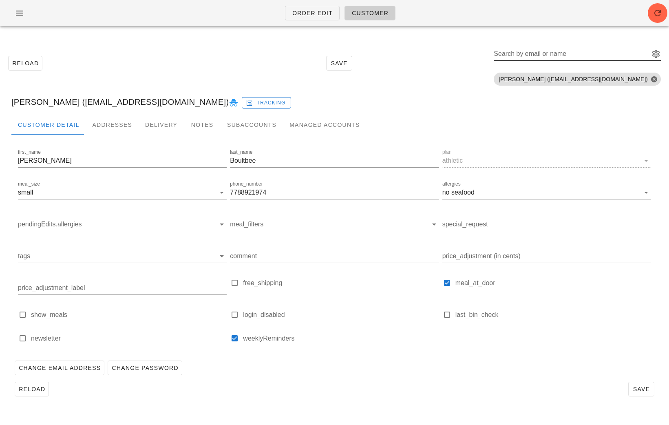
click at [606, 52] on input "Search by email or name" at bounding box center [571, 53] width 154 height 13
paste input "sivia28@hotmail.com"
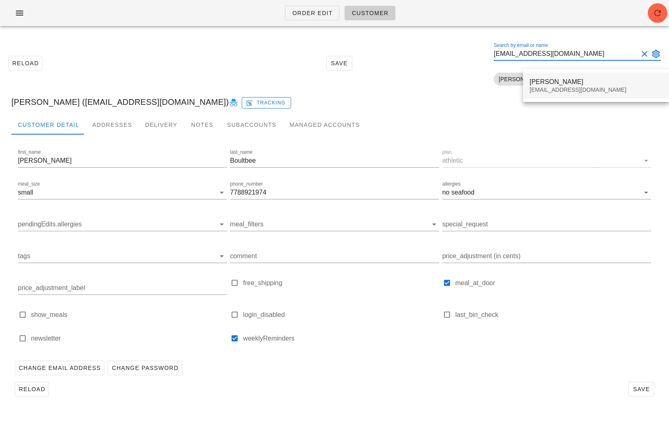
type input "sivia28@hotmail.com"
click at [584, 82] on div "Deepika Sivia" at bounding box center [596, 82] width 133 height 8
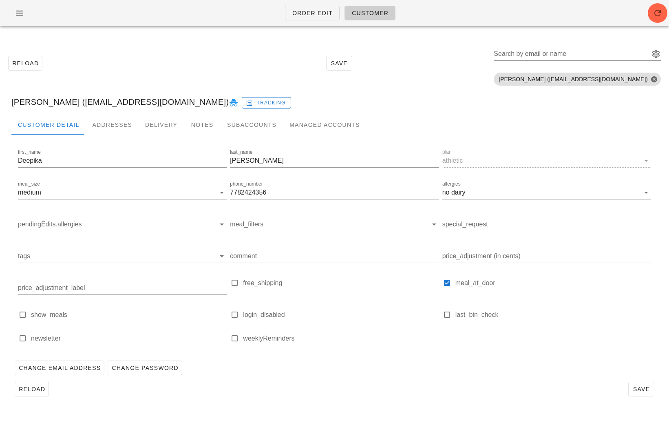
click at [229, 101] on icon at bounding box center [234, 103] width 10 height 10
click at [315, 10] on span "Order Edit" at bounding box center [312, 13] width 41 height 7
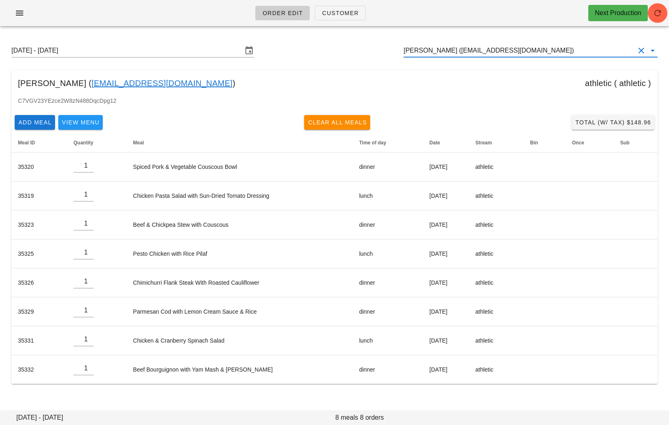
click at [562, 52] on input "Christine Boultbee (Christine_b4@hotmail.com)" at bounding box center [519, 50] width 231 height 13
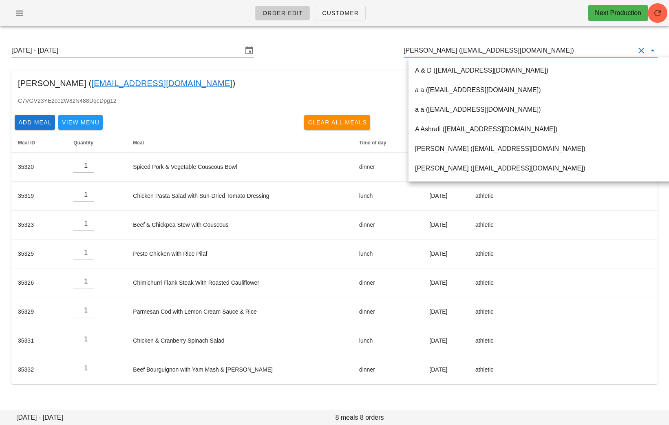
paste input "sivia28@hotmail.com"
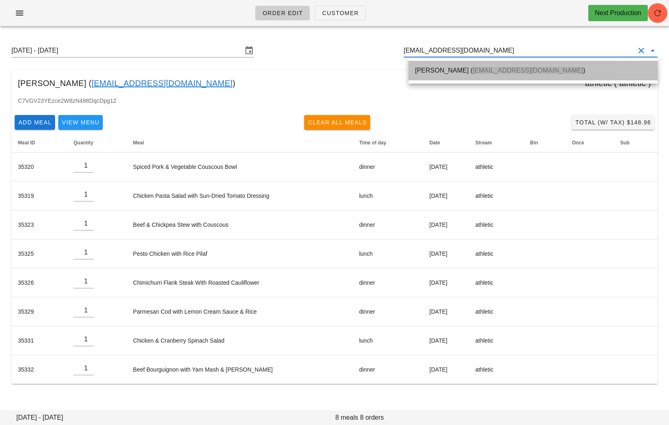
click at [418, 69] on div "Deepika Sivia ( Sivia28@hotmail.com )" at bounding box center [533, 70] width 236 height 8
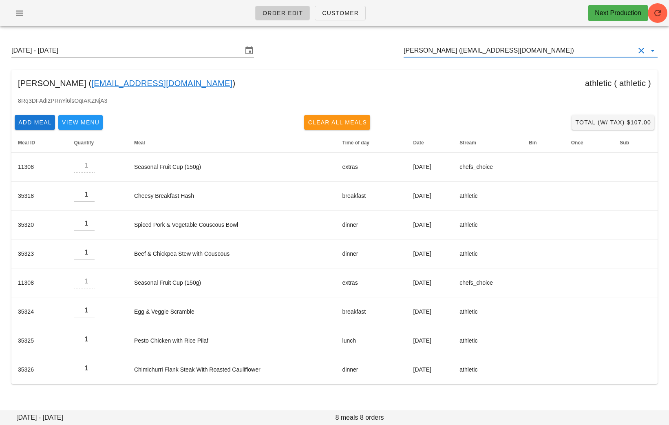
type input "Deepika Sivia (Sivia28@hotmail.com)"
click at [318, 128] on button "Clear All Meals" at bounding box center [337, 122] width 66 height 15
click at [328, 116] on button "Clear All Meals" at bounding box center [337, 122] width 66 height 15
type input "0"
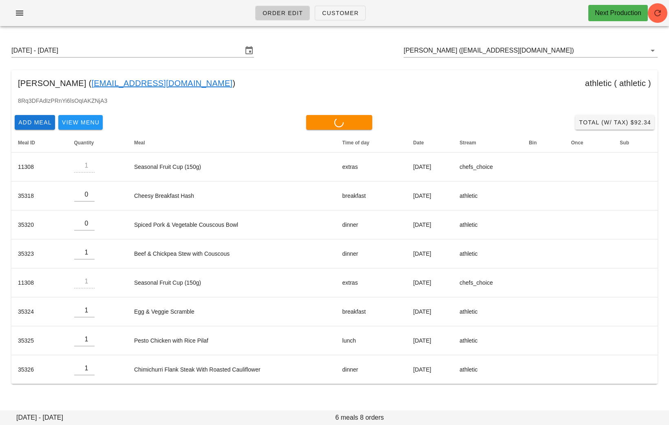
type input "0"
click at [522, 52] on input "Deepika Sivia (Sivia28@hotmail.com)" at bounding box center [519, 50] width 231 height 13
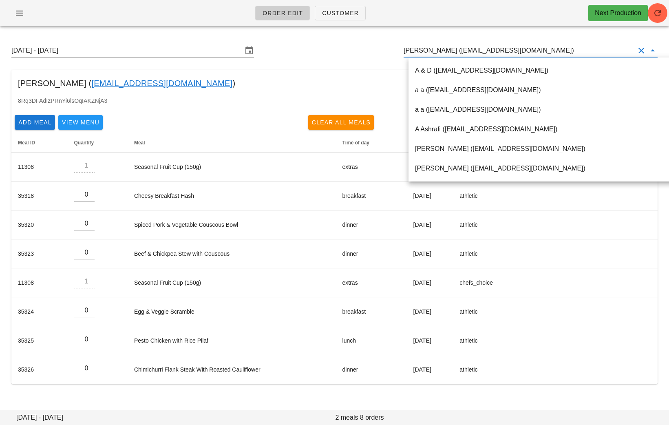
paste input "z.ghayourmoradi@gmail.com"
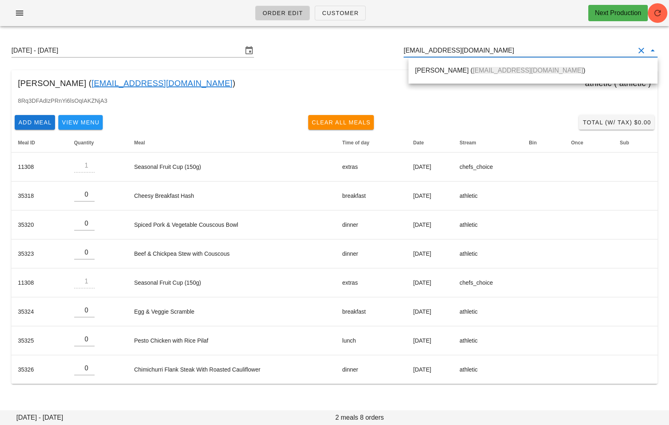
click at [434, 82] on div "Zohreh Ghayour Moradi ( z.ghayourmoradi@gmail.com )" at bounding box center [533, 71] width 249 height 26
click at [433, 69] on div "Zohreh Ghayour Moradi ( z.ghayourmoradi@gmail.com )" at bounding box center [533, 70] width 236 height 8
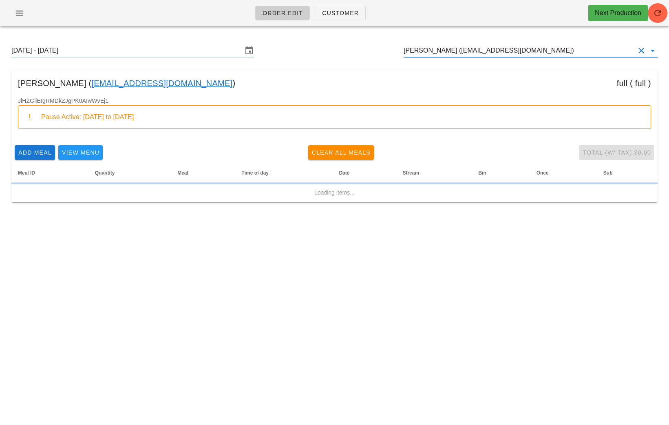
type input "Zohreh Ghayour Moradi (z.ghayourmoradi@gmail.com)"
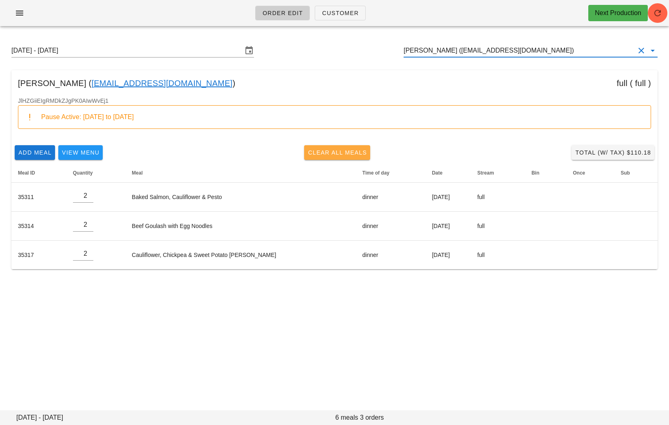
click at [330, 145] on button "Clear All Meals" at bounding box center [337, 152] width 66 height 15
type input "0"
click at [584, 50] on input "Zohreh Ghayour Moradi (z.ghayourmoradi@gmail.com)" at bounding box center [519, 50] width 231 height 13
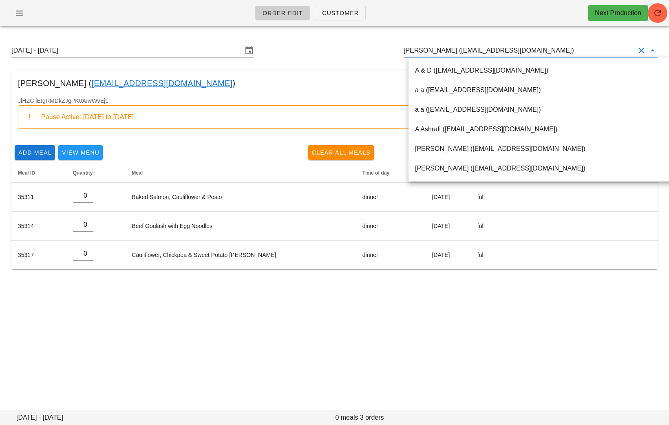
paste input "We have gone ahead and cleared your meal schedule moving forward. As any update…"
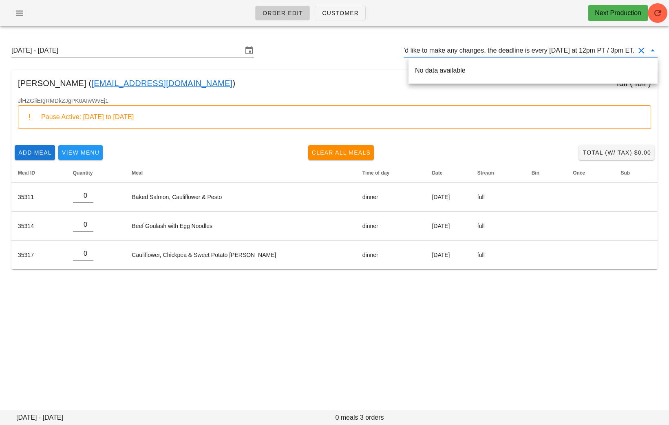
type input "Zohreh Ghayour Moradi (z.ghayourmoradi@gmail.com)"
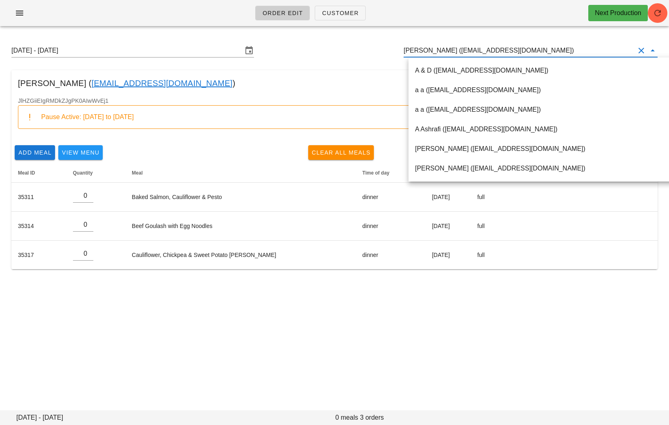
click at [130, 80] on link "z.ghayourmoradi@gmail.com" at bounding box center [161, 83] width 141 height 13
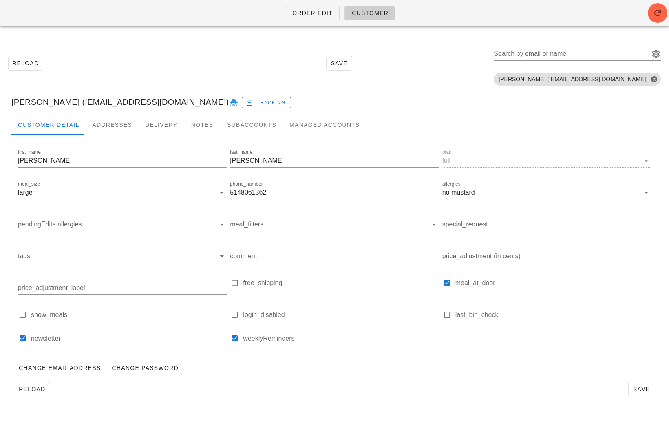
click at [229, 103] on icon at bounding box center [234, 103] width 10 height 10
click at [539, 51] on div "Search by email or name" at bounding box center [571, 53] width 154 height 13
paste input "vinistois@gmail.com"
type input "vinistois@gmail.com"
click at [319, 13] on span "Order Edit" at bounding box center [312, 13] width 41 height 7
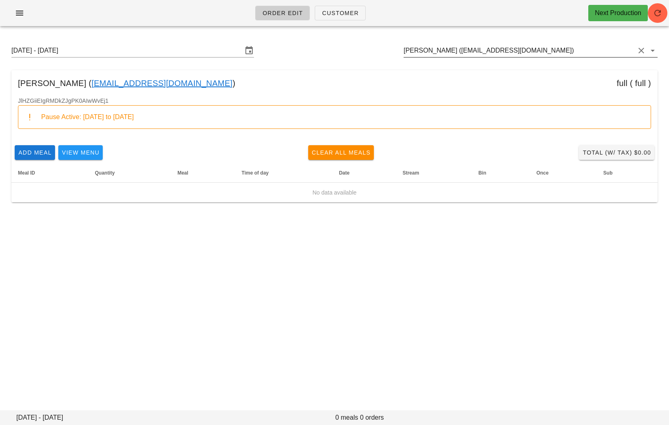
click at [567, 54] on input "Zohreh Ghayour Moradi (z.ghayourmoradi@gmail.com)" at bounding box center [519, 50] width 231 height 13
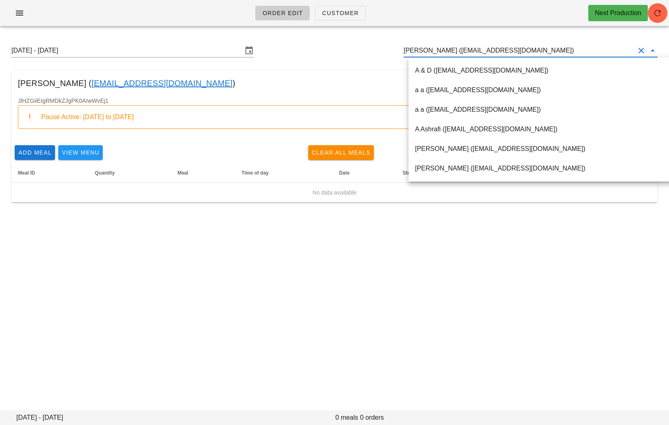
paste input "vinistois"
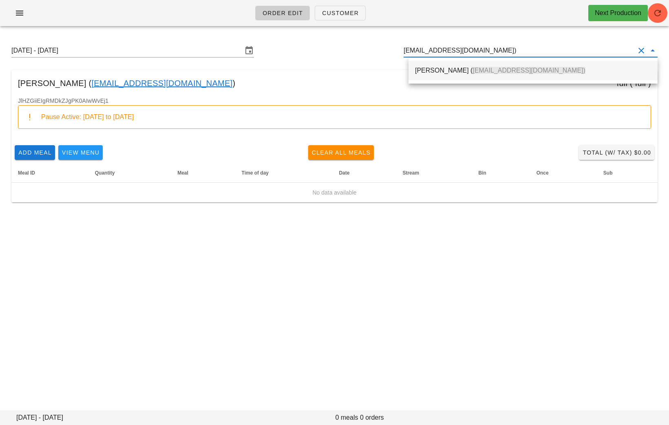
click at [435, 75] on div "vincent royer ( vinistois@gmail.com)" at bounding box center [533, 71] width 236 height 18
type input "vincent royer (vinistois@gmail.com)"
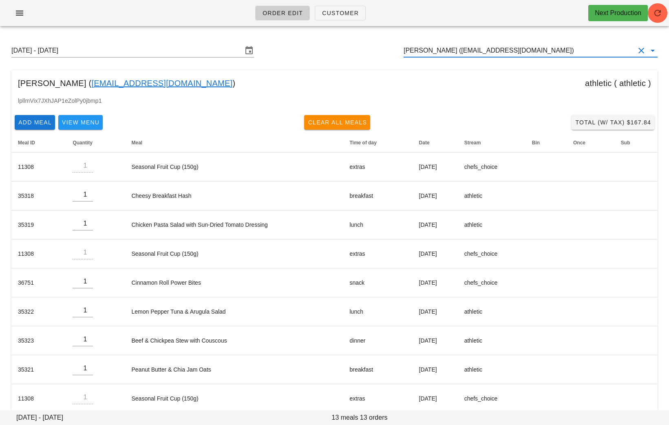
click at [111, 80] on link "vinistois@gmail.com" at bounding box center [161, 83] width 141 height 13
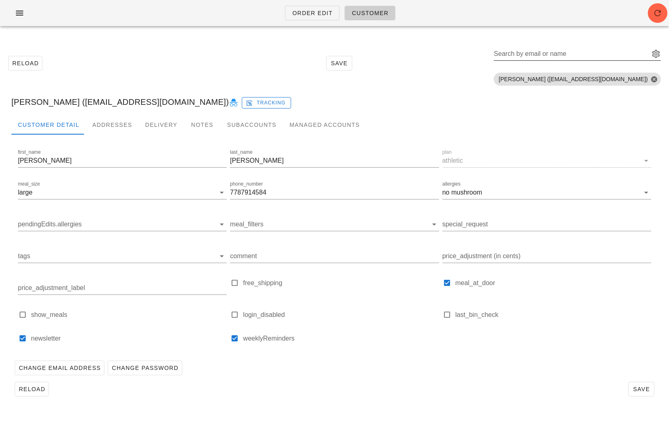
click at [591, 55] on input "Search by email or name" at bounding box center [571, 53] width 154 height 13
paste input "dave@epicspaces.ca"
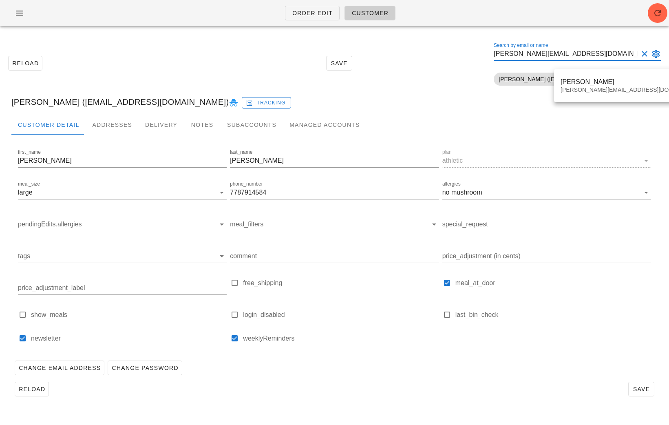
type input "dave@epicspaces.ca"
click at [591, 77] on div "Dave Hostetter dave@epicspaces.ca" at bounding box center [633, 85] width 144 height 25
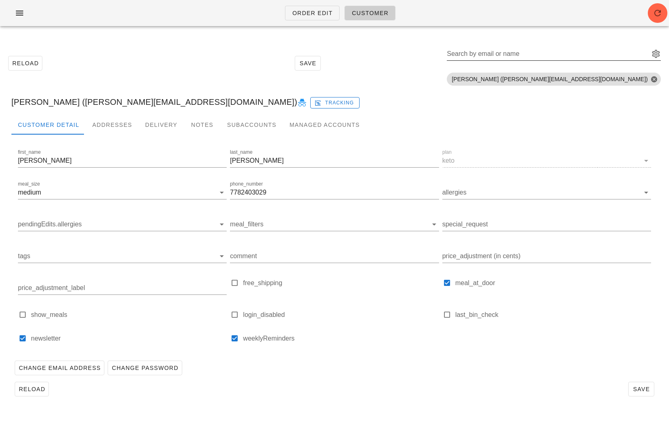
click at [582, 49] on div "Search by email or name" at bounding box center [547, 53] width 201 height 13
paste input "kiyarash.rahimi@gmail.com"
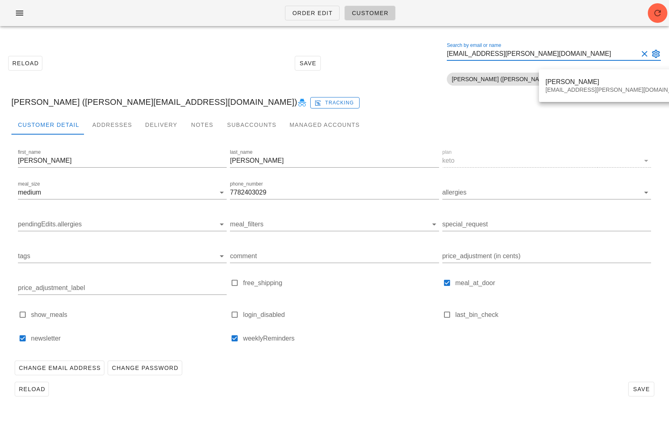
type input "kiyarash.rahimi@gmail.com"
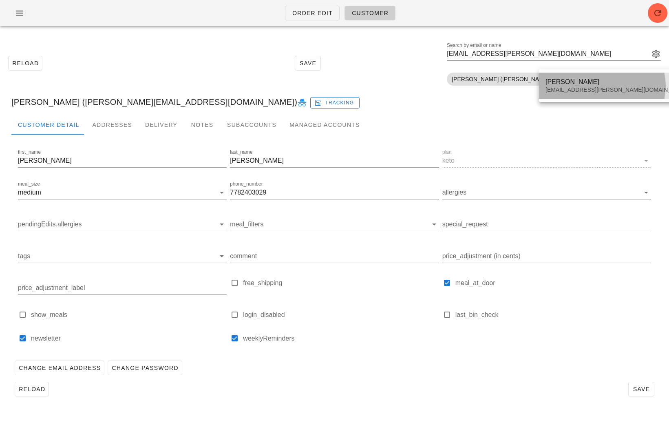
click at [578, 86] on div "Kiarash Rahimi Kiyarash.rahimi@gmail.com" at bounding box center [618, 85] width 144 height 25
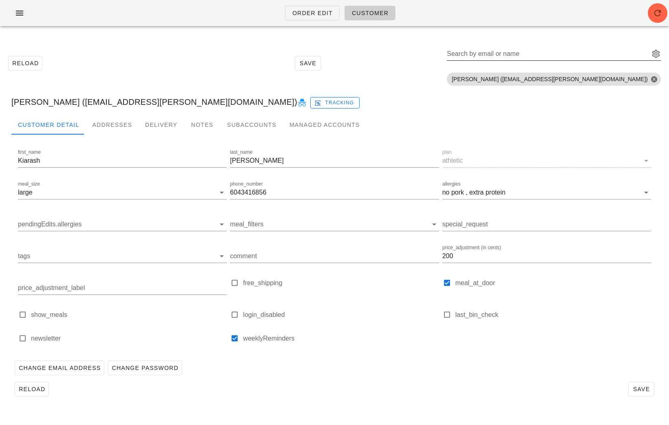
click at [555, 52] on div "Search by email or name" at bounding box center [547, 53] width 201 height 13
paste input "ceciliabarnes26@gmail.com"
type input "ceciliabarnes26@gmail.com"
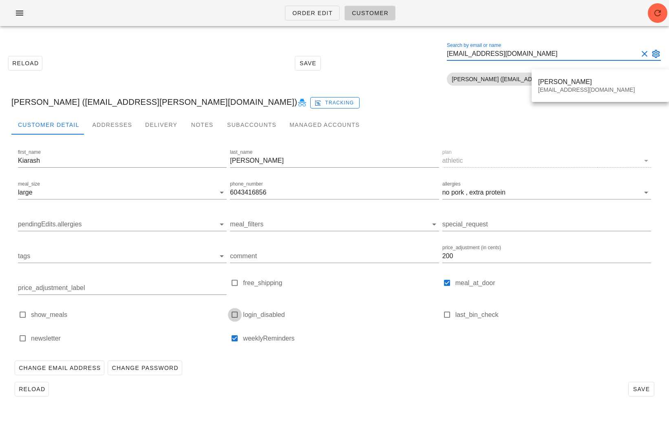
click at [237, 314] on div at bounding box center [234, 314] width 11 height 11
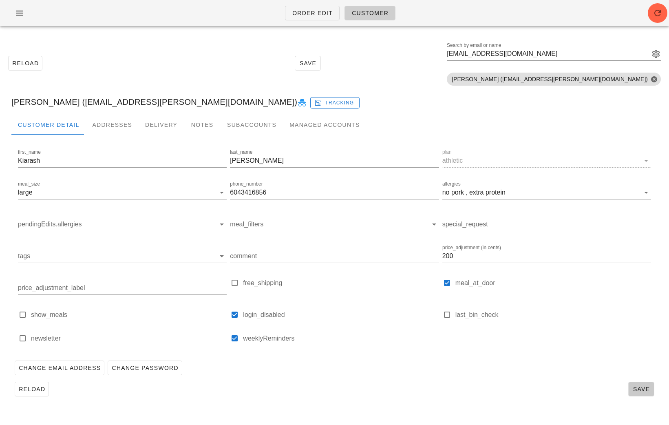
click at [645, 392] on span "Save" at bounding box center [641, 389] width 19 height 7
click at [237, 314] on div at bounding box center [234, 314] width 11 height 11
checkbox input "false"
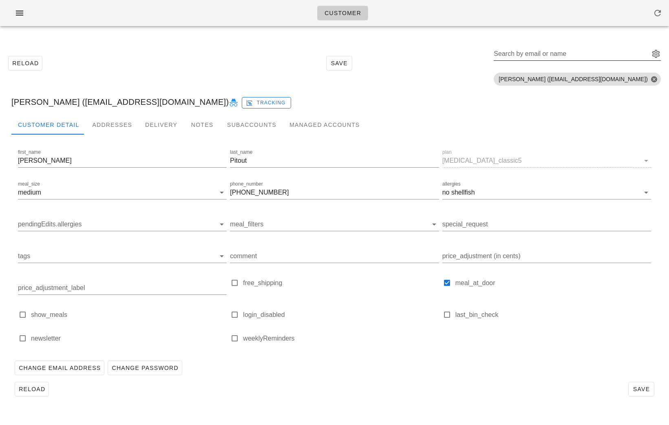
click at [565, 58] on input "Search by email or name" at bounding box center [571, 53] width 154 height 13
paste input "[EMAIL_ADDRESS][DOMAIN_NAME]"
type input "borako.ozarslan+fed"
click at [644, 54] on button "Clear Search by email or name" at bounding box center [645, 54] width 10 height 10
click at [598, 55] on input "Search by email or name" at bounding box center [571, 53] width 154 height 13
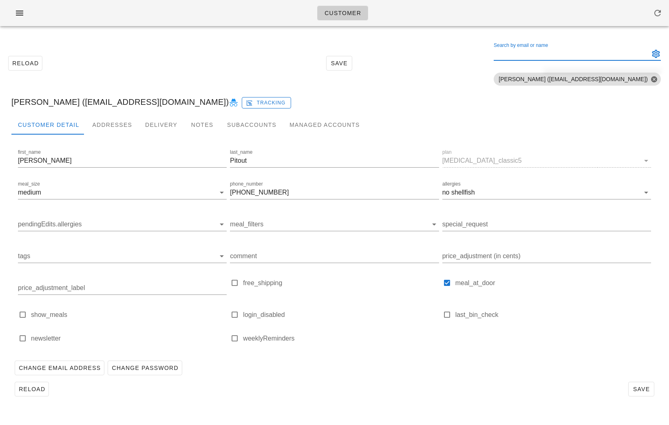
paste input "[EMAIL_ADDRESS][DOMAIN_NAME]"
type input "[EMAIL_ADDRESS][DOMAIN_NAME]"
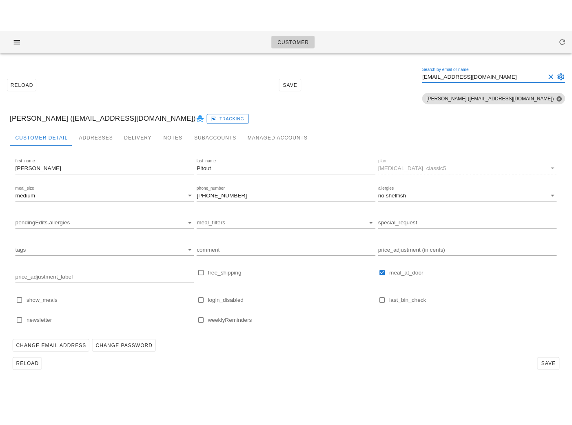
scroll to position [0, 0]
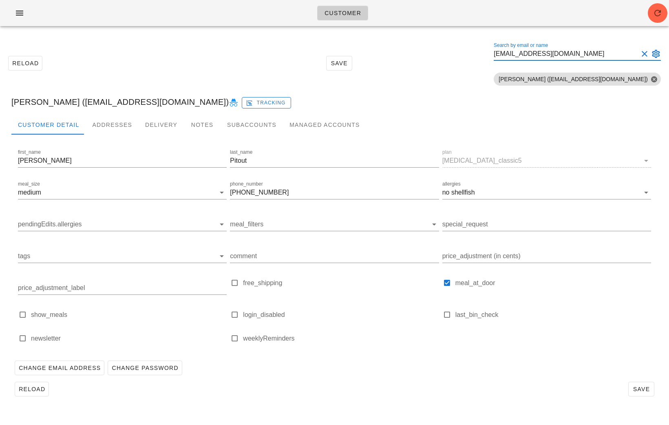
click at [647, 53] on button "Clear Search by email or name" at bounding box center [645, 54] width 10 height 10
paste input "[EMAIL_ADDRESS][DOMAIN_NAME]"
type input "[EMAIL_ADDRESS][DOMAIN_NAME]"
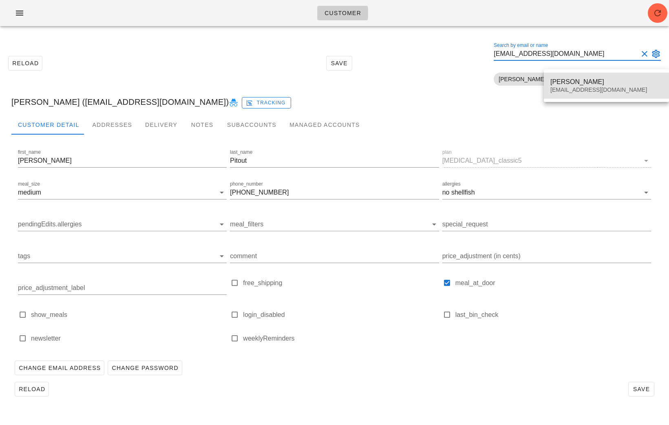
click at [587, 91] on div "[EMAIL_ADDRESS][DOMAIN_NAME]" at bounding box center [607, 89] width 112 height 7
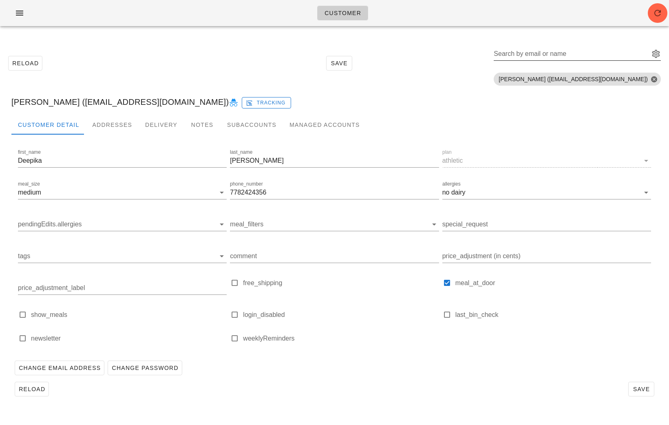
click at [600, 60] on div "Search by email or name" at bounding box center [577, 53] width 167 height 13
paste input "[EMAIL_ADDRESS][DOMAIN_NAME]"
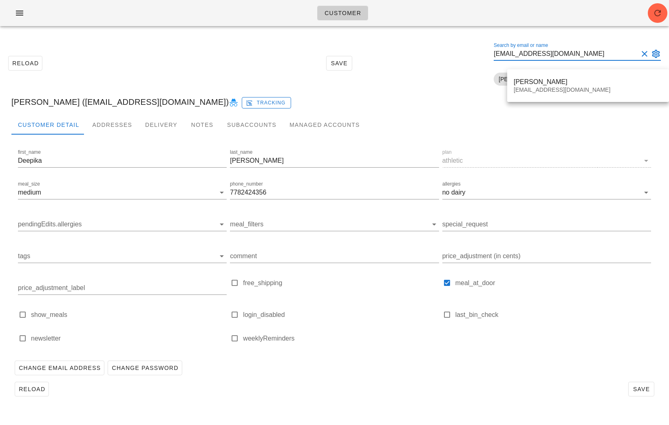
type input "[EMAIL_ADDRESS][DOMAIN_NAME]"
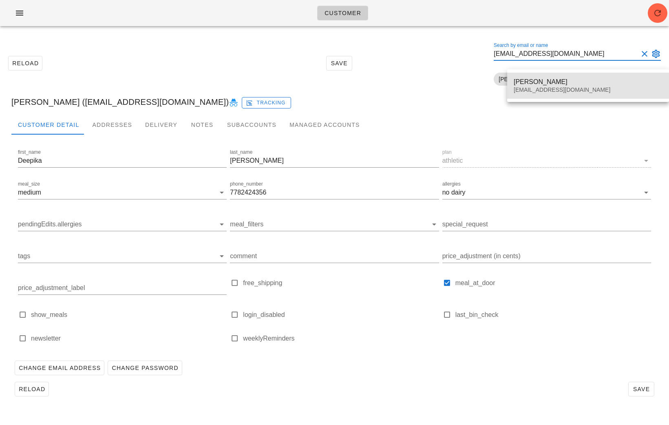
click at [557, 83] on div "Zohreh Ghayour Moradi" at bounding box center [588, 82] width 149 height 8
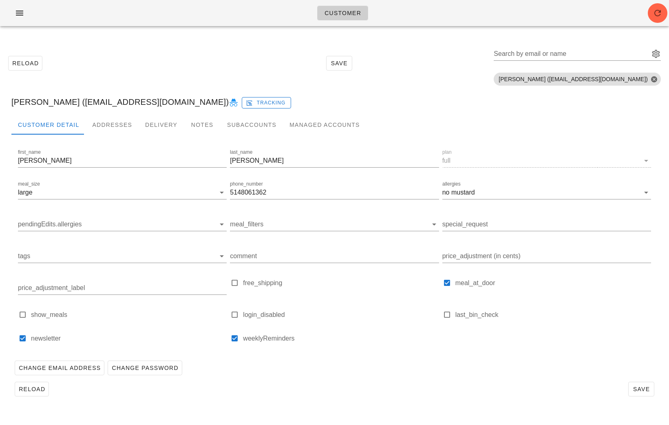
click at [229, 105] on icon at bounding box center [234, 103] width 10 height 10
click at [531, 52] on div "Search by email or name" at bounding box center [571, 53] width 154 height 13
paste input "[EMAIL_ADDRESS][DOMAIN_NAME]"
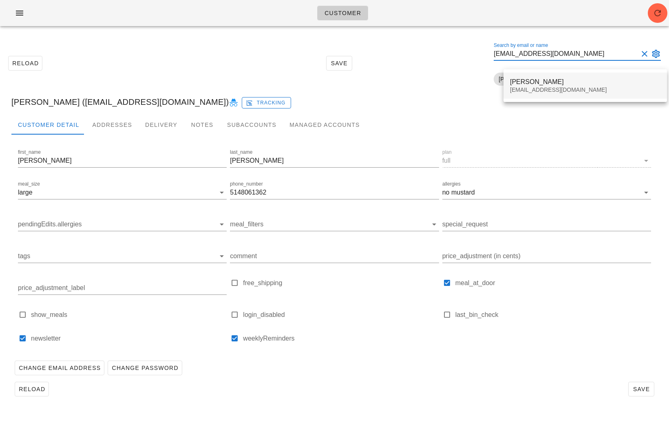
type input "[EMAIL_ADDRESS][DOMAIN_NAME]"
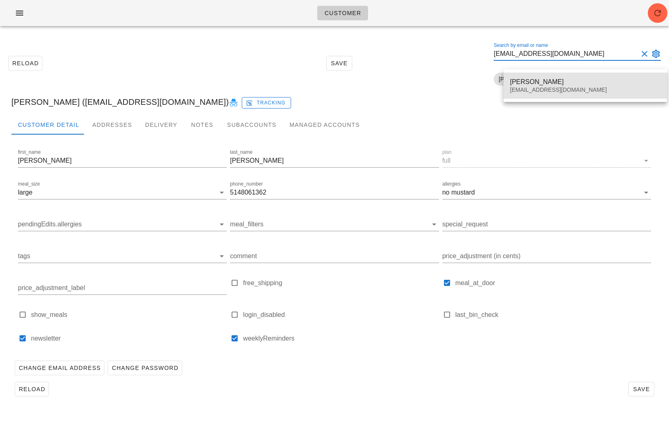
click at [532, 93] on div "[EMAIL_ADDRESS][DOMAIN_NAME]" at bounding box center [585, 89] width 150 height 7
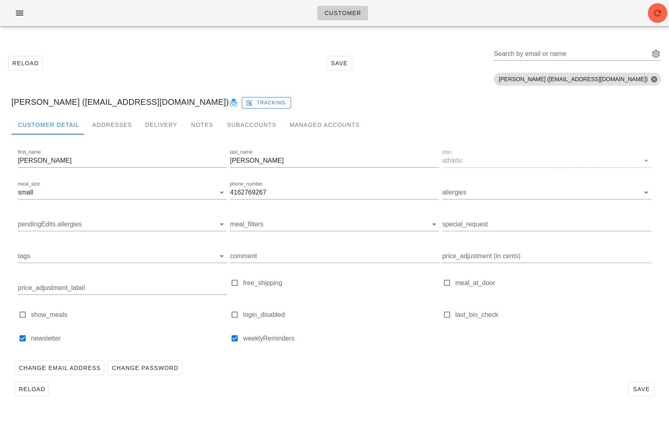
click at [239, 321] on div "login_disabled" at bounding box center [334, 318] width 209 height 17
click at [238, 316] on div at bounding box center [234, 314] width 11 height 11
checkbox input "true"
click at [638, 386] on span "Save" at bounding box center [641, 389] width 19 height 7
click at [229, 101] on icon at bounding box center [234, 103] width 10 height 10
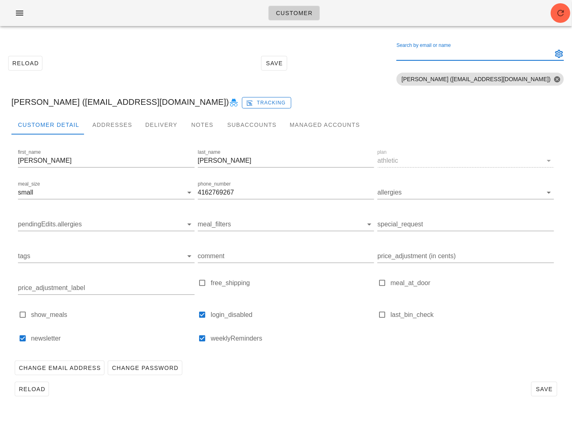
click at [475, 53] on input "Search by email or name" at bounding box center [473, 53] width 154 height 13
paste input "[PERSON_NAME][EMAIL_ADDRESS][PERSON_NAME][DOMAIN_NAME]"
type input "[PERSON_NAME][EMAIL_ADDRESS][PERSON_NAME][DOMAIN_NAME]"
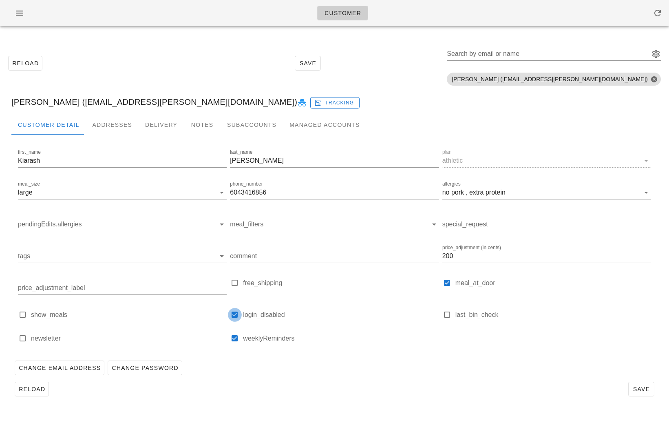
click at [237, 314] on div at bounding box center [234, 314] width 11 height 11
checkbox input "false"
click at [644, 396] on button "Save" at bounding box center [642, 389] width 26 height 15
click at [32, 9] on div "Customer" at bounding box center [334, 13] width 669 height 26
click at [24, 9] on span "button" at bounding box center [19, 13] width 13 height 10
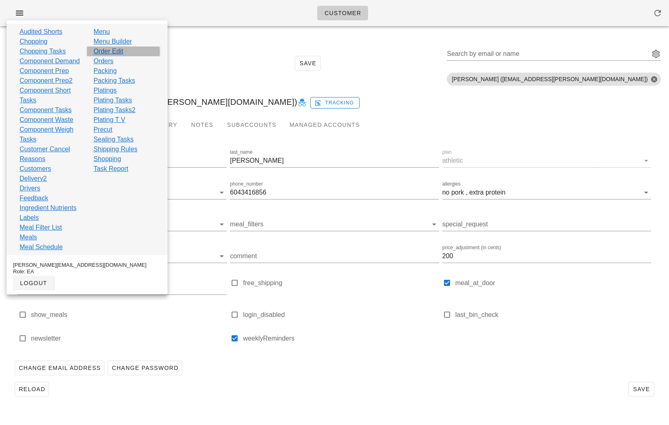
click at [120, 50] on link "Order Edit" at bounding box center [108, 51] width 30 height 10
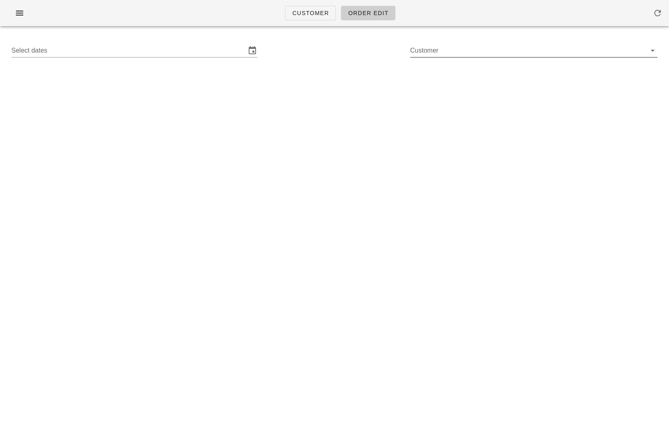
click at [440, 50] on input "Customer" at bounding box center [527, 50] width 235 height 13
paste input "[EMAIL_ADDRESS][DOMAIN_NAME]"
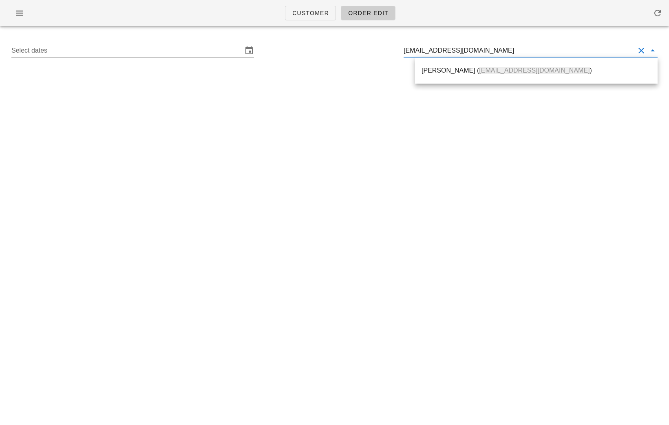
click at [441, 70] on div "[PERSON_NAME] ( [EMAIL_ADDRESS][DOMAIN_NAME] )" at bounding box center [537, 70] width 230 height 8
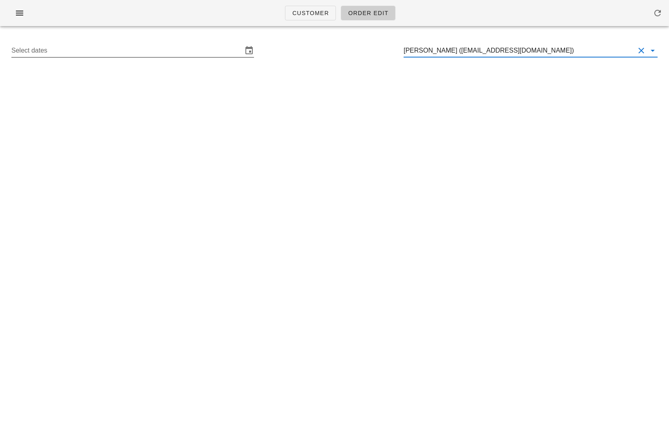
type input "[PERSON_NAME] ([EMAIL_ADDRESS][DOMAIN_NAME])"
click at [131, 44] on input "Select dates" at bounding box center [126, 50] width 231 height 13
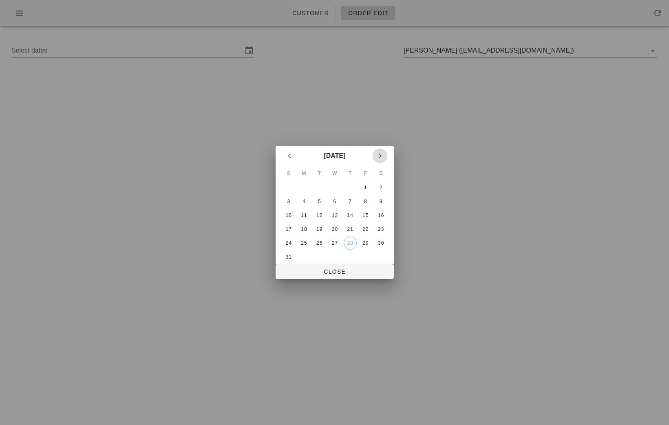
click at [381, 157] on icon "Next month" at bounding box center [380, 156] width 10 height 10
click at [321, 188] on div "2" at bounding box center [319, 188] width 13 height 6
click at [331, 275] on span "Close" at bounding box center [334, 271] width 105 height 7
click at [332, 266] on div "Customer Order Edit Select dates Cecilia Barnes (ceciliabarnes26@gmail.com) Clo…" at bounding box center [334, 212] width 669 height 425
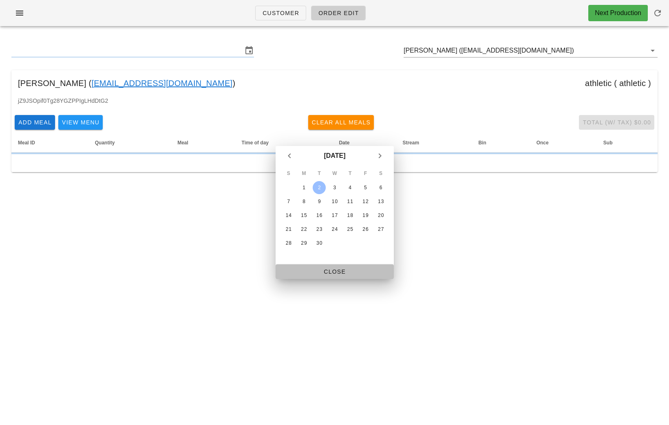
type input "Sunday August 31 - Saturday September 6"
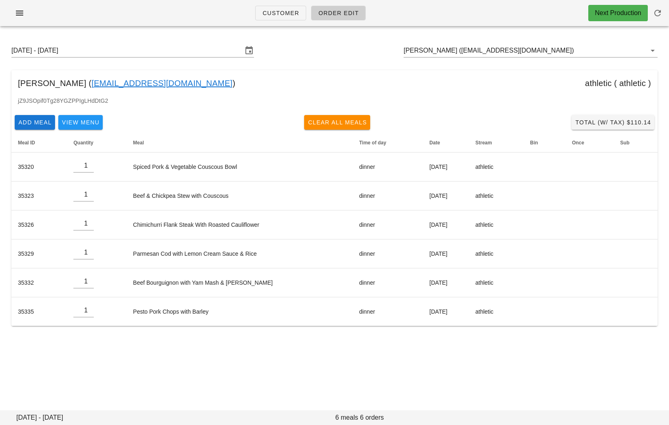
click at [346, 132] on div "Add Meal View Menu Clear All Meals Total (w/ Tax) $110.14" at bounding box center [334, 122] width 646 height 21
click at [341, 120] on span "Clear All Meals" at bounding box center [338, 122] width 60 height 7
type input "0"
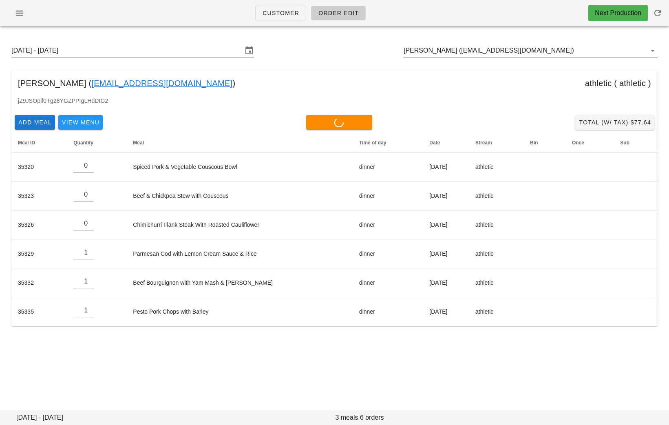
type input "0"
click at [544, 49] on input "[PERSON_NAME] ([EMAIL_ADDRESS][DOMAIN_NAME])" at bounding box center [519, 50] width 231 height 13
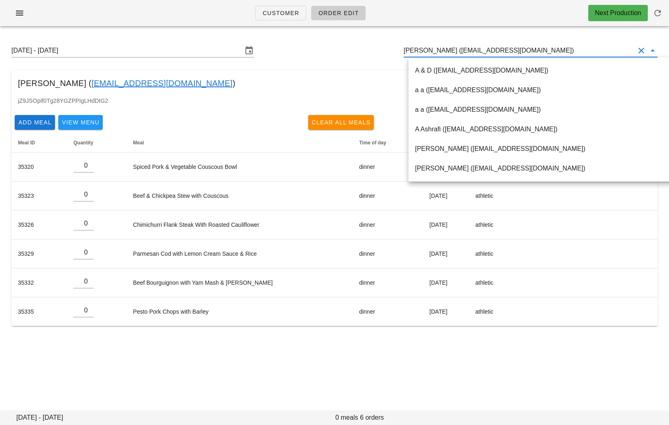
paste input "hand661230@gmail.com"
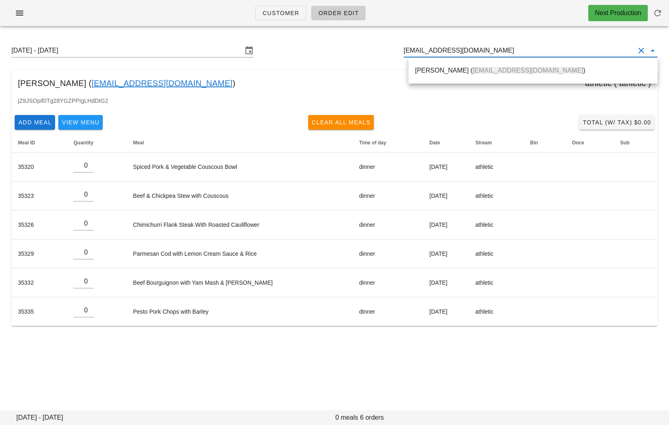
drag, startPoint x: 486, startPoint y: 53, endPoint x: 388, endPoint y: 50, distance: 98.3
click at [388, 50] on div "Sunday August 31 - Saturday September 6 hand661230@gmail.com" at bounding box center [335, 51] width 660 height 26
paste input "vinistois"
click at [431, 66] on div "vincent royer ( vinistois@gmail.com )" at bounding box center [533, 71] width 236 height 18
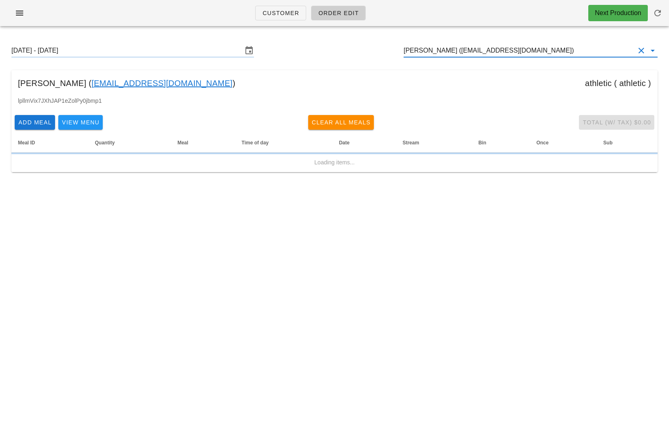
type input "vincent royer (vinistois@gmail.com)"
click at [126, 87] on link "vinistois@gmail.com" at bounding box center [161, 83] width 141 height 13
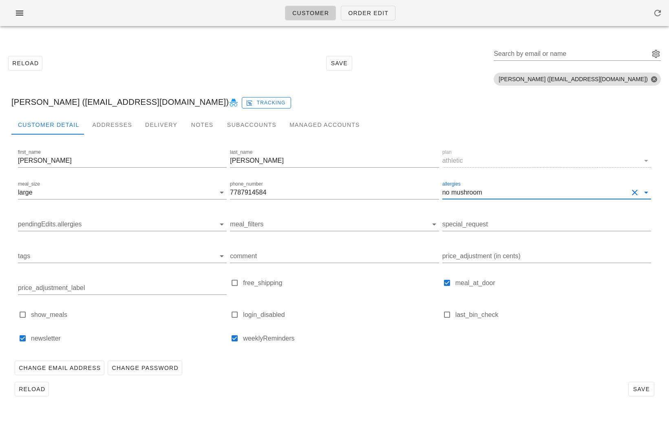
click at [535, 189] on input "allergies" at bounding box center [556, 192] width 145 height 13
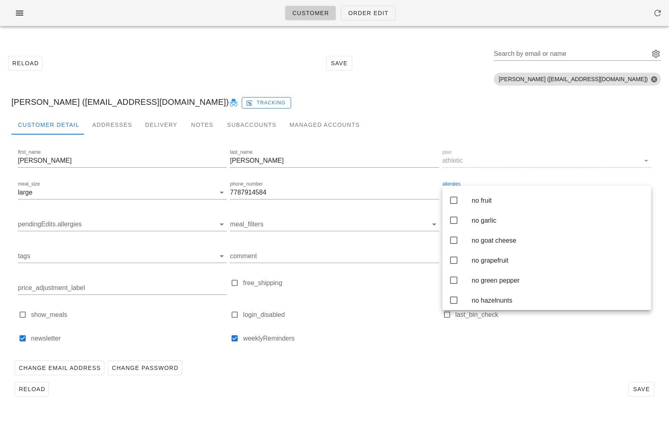
scroll to position [879, 0]
click at [515, 184] on div "no fish" at bounding box center [558, 180] width 173 height 8
click at [535, 361] on div "Change Email Address Change Password" at bounding box center [334, 367] width 646 height 21
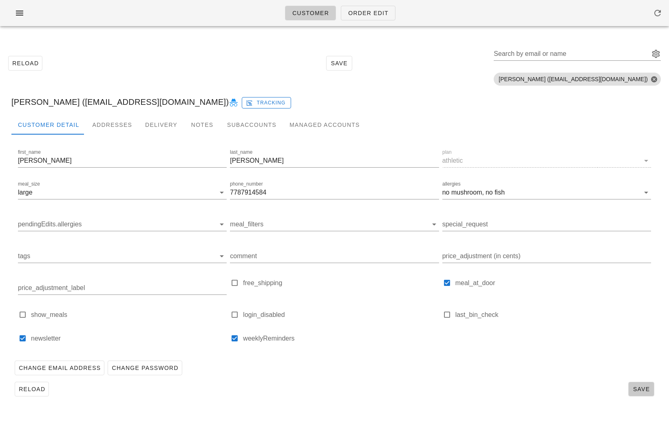
click at [640, 386] on span "Save" at bounding box center [641, 389] width 19 height 7
click at [347, 18] on link "Order Edit" at bounding box center [368, 13] width 55 height 15
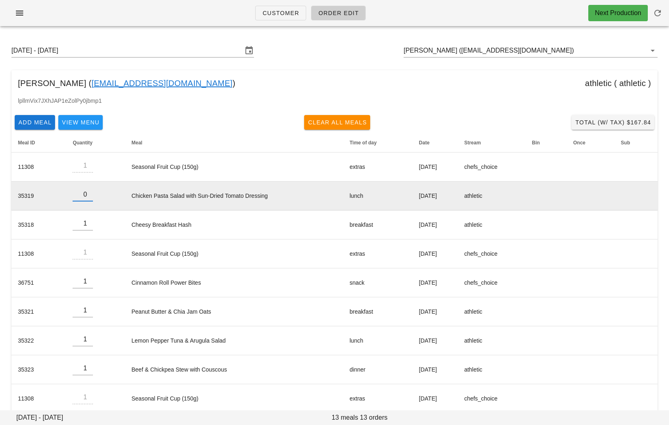
type input "0"
click at [88, 196] on input "0" at bounding box center [83, 194] width 20 height 13
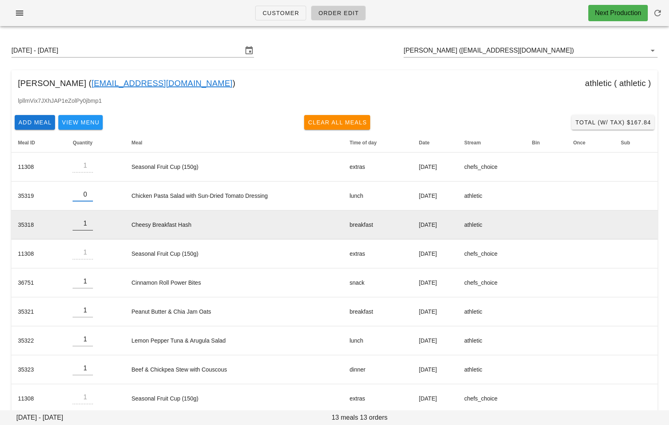
type input "0"
click at [89, 226] on input "0" at bounding box center [83, 223] width 20 height 13
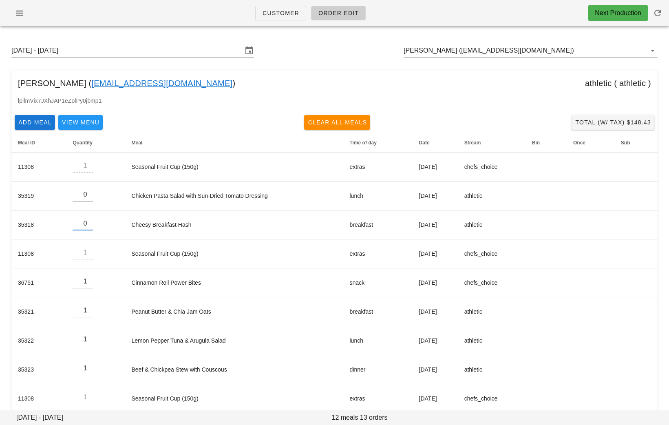
click at [215, 102] on div "lpllmVix7JXhJAP1eZolPy0jbmp1" at bounding box center [334, 103] width 646 height 15
click at [22, 122] on span "Add Meal" at bounding box center [35, 122] width 34 height 7
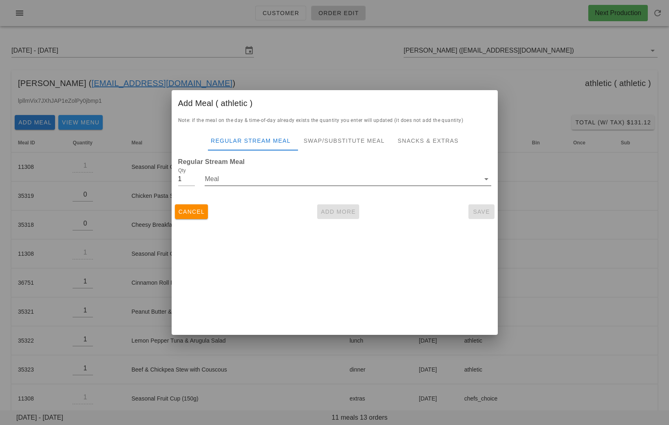
click at [293, 177] on input "Meal" at bounding box center [342, 179] width 275 height 13
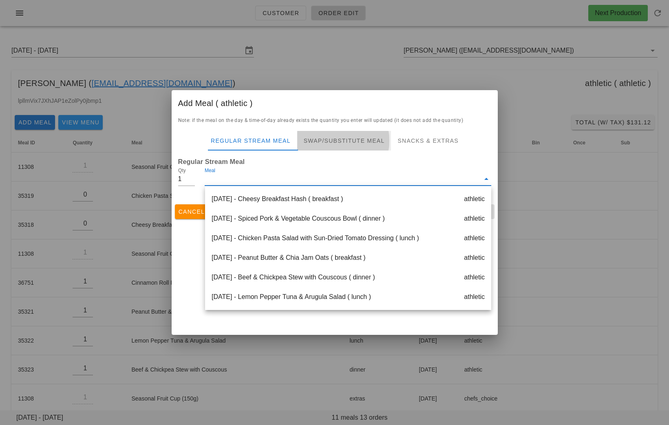
click at [349, 140] on div "Swap/Substitute Meal" at bounding box center [344, 141] width 94 height 20
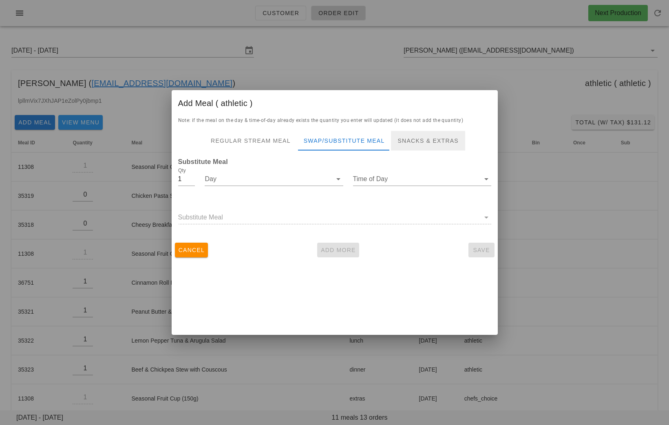
click at [409, 143] on div "Snacks & Extras" at bounding box center [428, 141] width 74 height 20
click at [312, 173] on input "Day" at bounding box center [342, 179] width 275 height 13
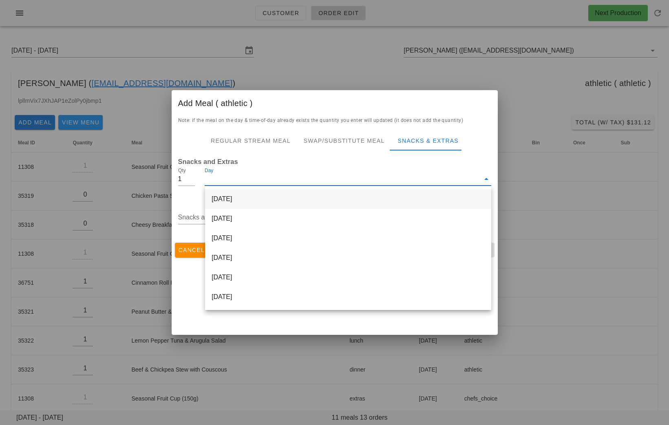
click at [295, 194] on div "Monday Sep 01" at bounding box center [348, 199] width 286 height 20
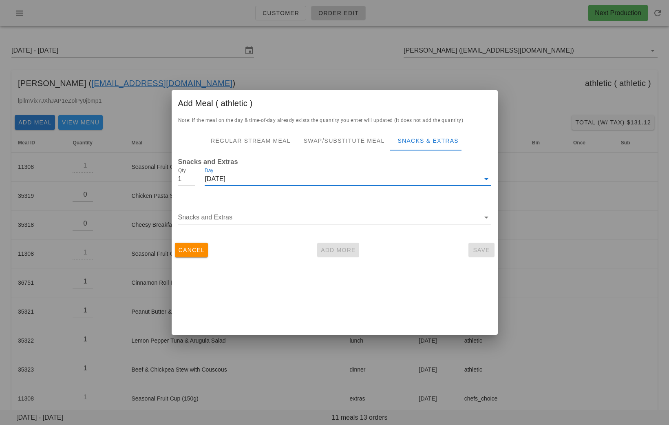
click at [267, 215] on input "Snacks and Extras" at bounding box center [329, 217] width 302 height 13
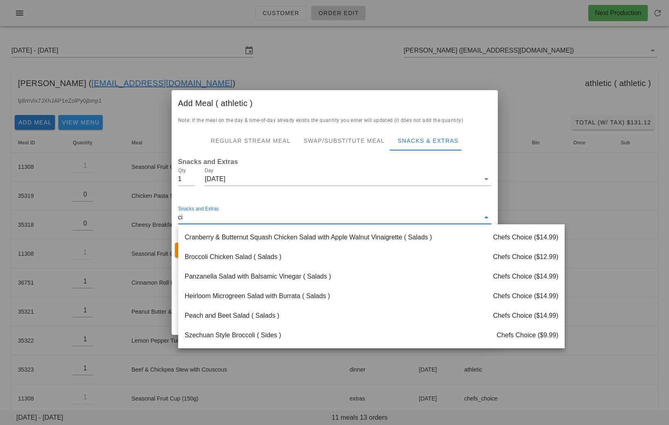
type input "cin"
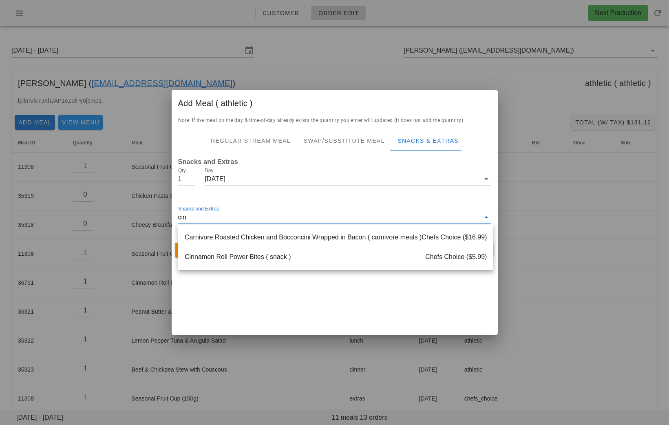
click at [213, 259] on div "Cinnamon Roll Power Bites ( snack ) Chefs Choice ($5.99)" at bounding box center [335, 257] width 315 height 20
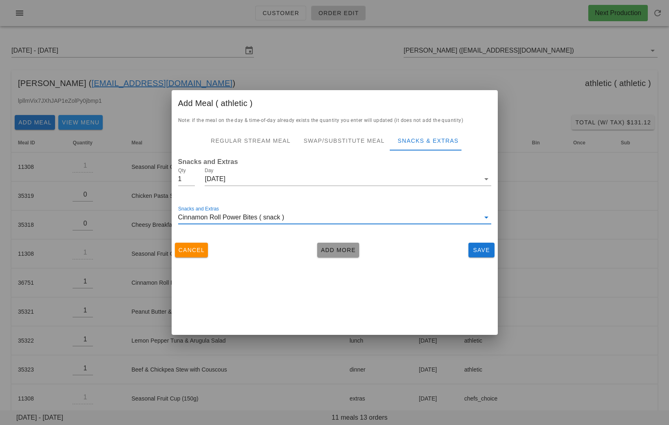
click at [339, 247] on span "Add More" at bounding box center [338, 250] width 35 height 7
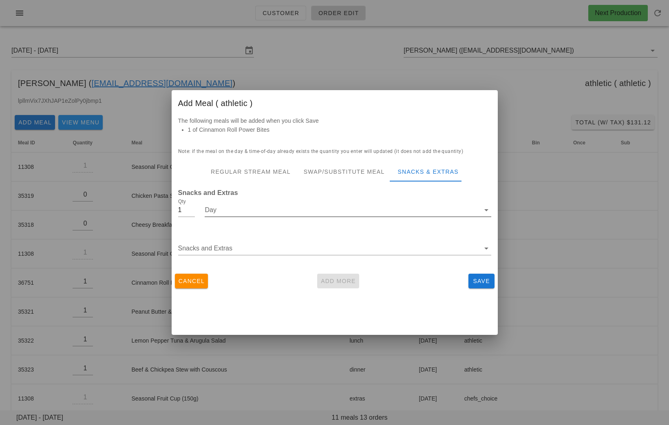
click at [315, 211] on input "Day" at bounding box center [342, 210] width 275 height 13
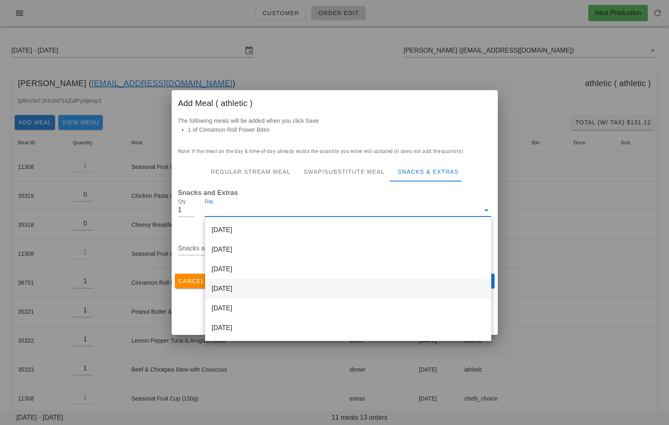
click at [285, 291] on div "Thursday Sep 04" at bounding box center [348, 289] width 286 height 20
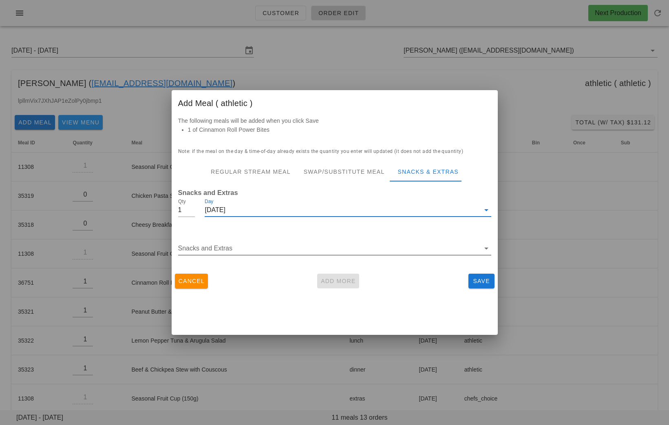
click at [250, 248] on input "Snacks and Extras" at bounding box center [329, 248] width 302 height 13
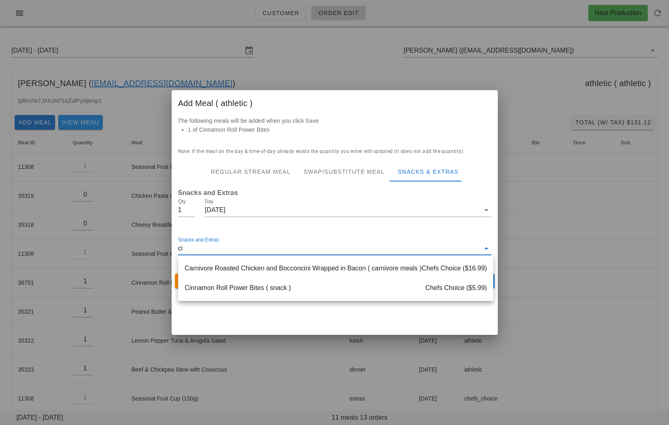
type input "cin"
click at [243, 289] on div "Cinnamon Roll Power Bites ( snack ) Chefs Choice ($5.99)" at bounding box center [335, 288] width 315 height 20
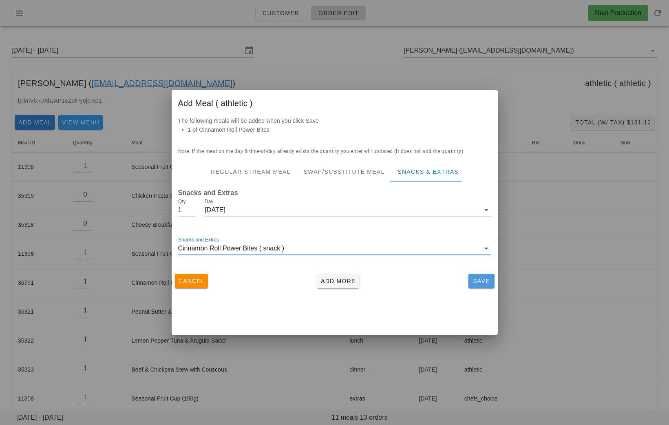
click at [476, 282] on span "Save" at bounding box center [482, 281] width 20 height 7
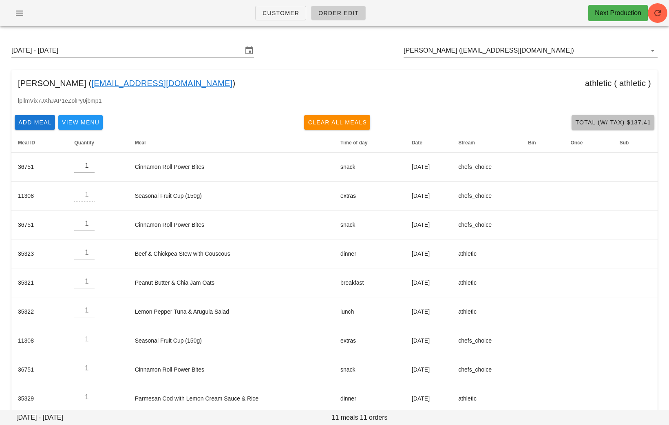
click at [593, 127] on button "Total (w/ Tax) $137.41" at bounding box center [613, 122] width 83 height 15
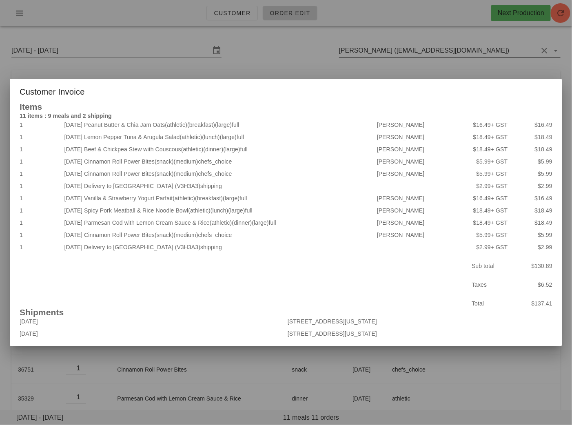
click at [312, 55] on div at bounding box center [286, 212] width 572 height 425
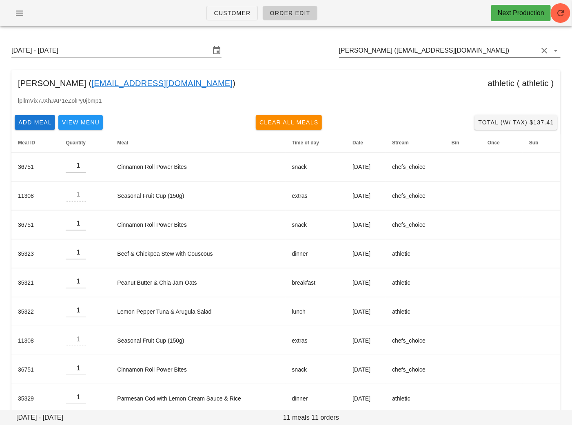
click at [491, 54] on input "vincent royer (vinistois@gmail.com)" at bounding box center [438, 50] width 199 height 13
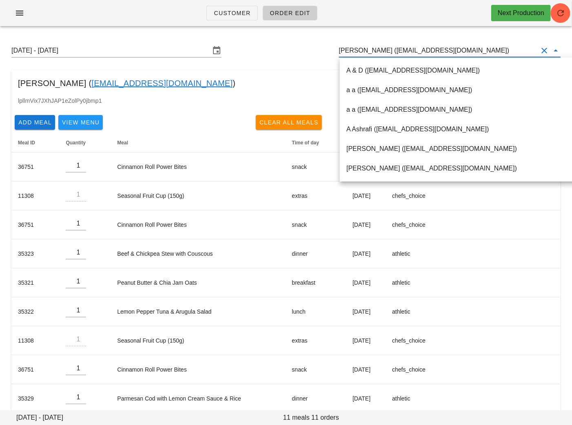
paste input "[PERSON_NAME][EMAIL_ADDRESS][PERSON_NAME][DOMAIN_NAME]"
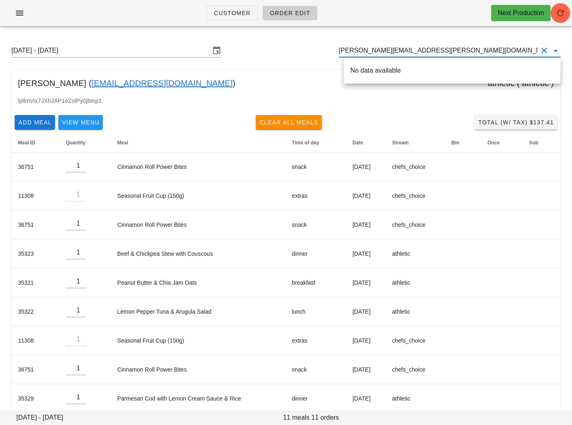
drag, startPoint x: 428, startPoint y: 52, endPoint x: 378, endPoint y: 51, distance: 50.2
click at [378, 51] on input "[PERSON_NAME][EMAIL_ADDRESS][PERSON_NAME][DOMAIN_NAME]" at bounding box center [438, 50] width 199 height 13
click at [383, 72] on div "Gavin Foley * (00_DELETED_2025-08-28_ gavin.foley ___hotmail.com)" at bounding box center [502, 70] width 305 height 8
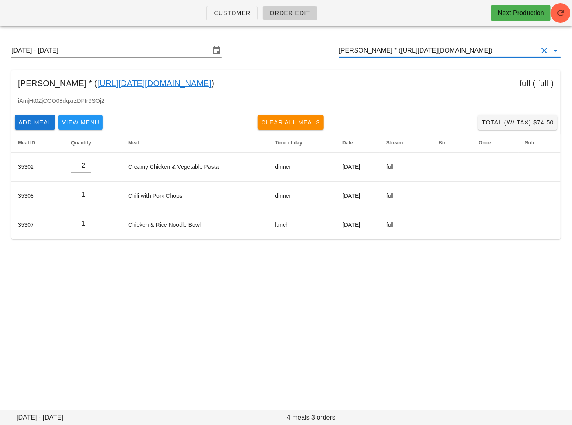
click at [450, 42] on div "Sunday August 31 - Saturday September 6 Gavin Foley * (00_DELETED_2025-08-28_ga…" at bounding box center [286, 51] width 562 height 26
click at [445, 51] on input "Gavin Foley * (00_DELETED_2025-08-28_gavin.foley___hotmail.com)" at bounding box center [438, 50] width 199 height 13
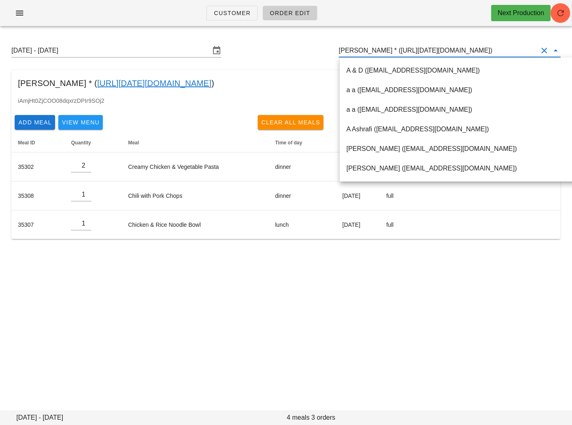
click at [445, 51] on input "Gavin Foley * (00_DELETED_2025-08-28_gavin.foley___hotmail.com)" at bounding box center [438, 50] width 199 height 13
paste input "darcielynn@me.com"
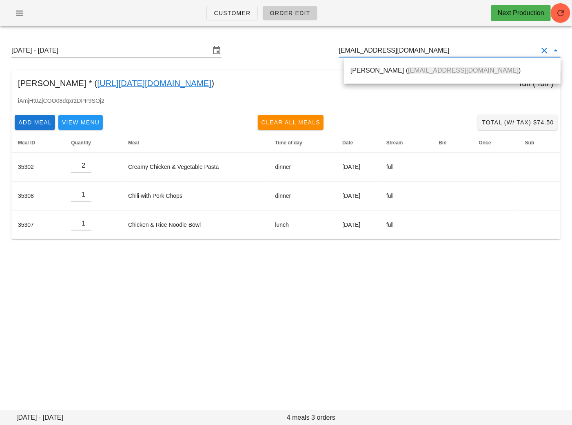
click at [408, 73] on span "darcielynn@me.com" at bounding box center [463, 70] width 111 height 7
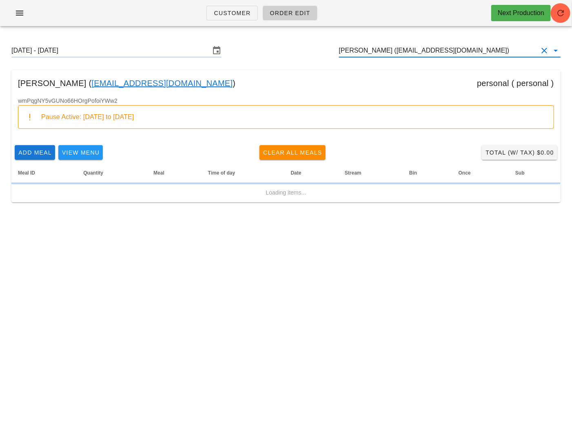
type input "Darcie Yarrow (darcielynn@me.com)"
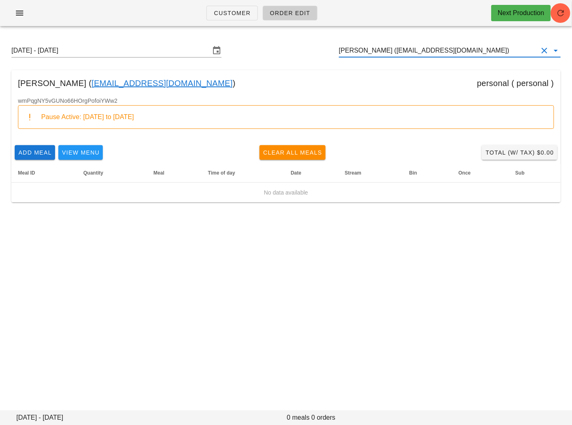
click at [137, 84] on link "darcielynn@me.com" at bounding box center [161, 83] width 141 height 13
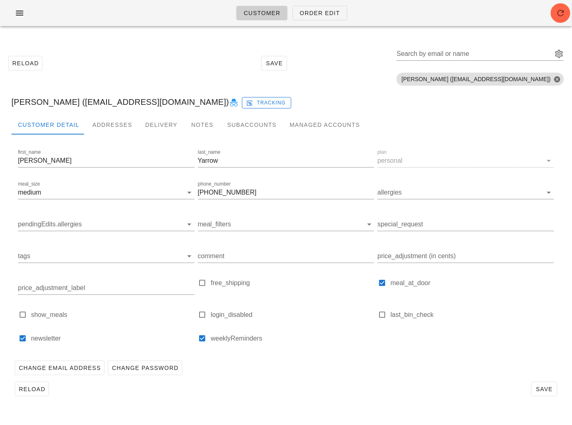
click at [229, 102] on icon at bounding box center [234, 103] width 10 height 10
click at [320, 16] on span "Order Edit" at bounding box center [319, 13] width 41 height 7
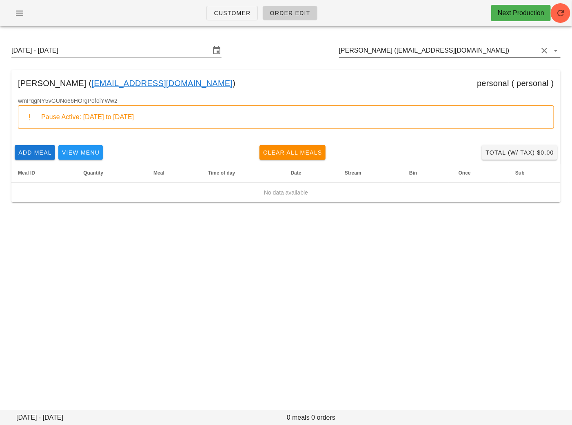
click at [475, 48] on input "Darcie Yarrow (darcielynn@me.com)" at bounding box center [438, 50] width 199 height 13
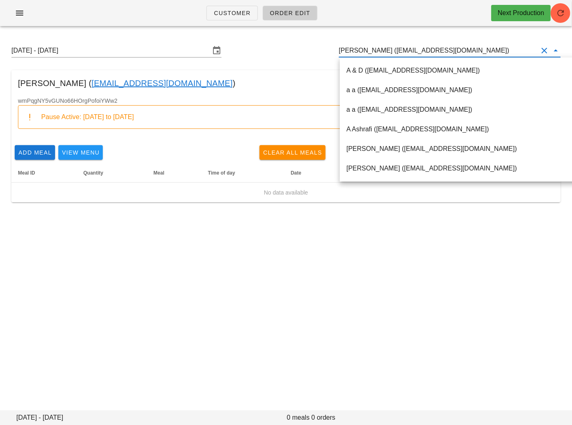
click at [288, 87] on div "Darcie Yarrow ( darcielynn@me.com ) personal ( personal )" at bounding box center [285, 83] width 549 height 26
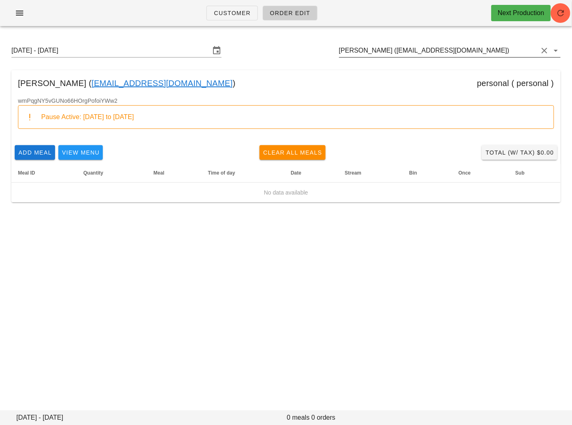
click at [465, 52] on input "Darcie Yarrow (darcielynn@me.com)" at bounding box center [438, 50] width 199 height 13
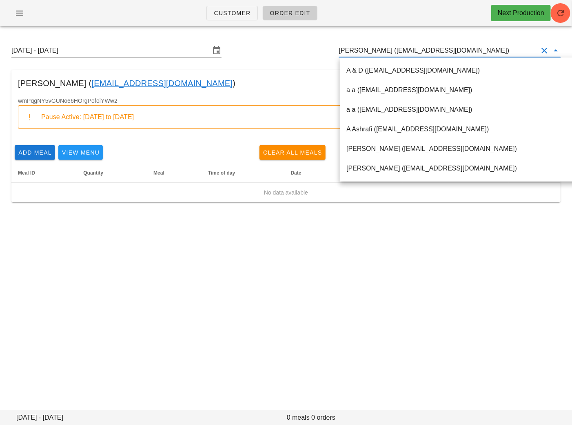
paste input "kiyarash.rahimi@gmail.com"
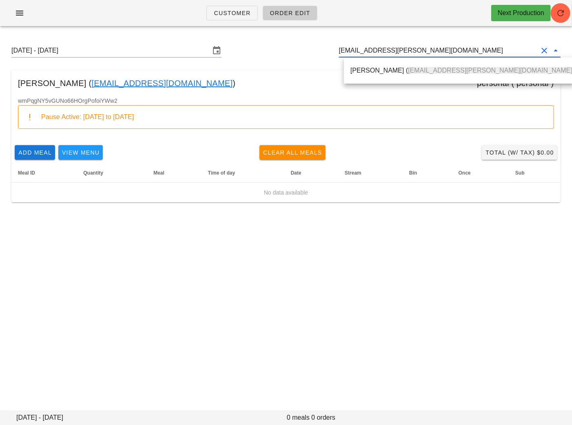
click at [386, 69] on div "Kiarash Rahimi ( Kiyarash.rahimi@gmail.com )" at bounding box center [462, 70] width 224 height 8
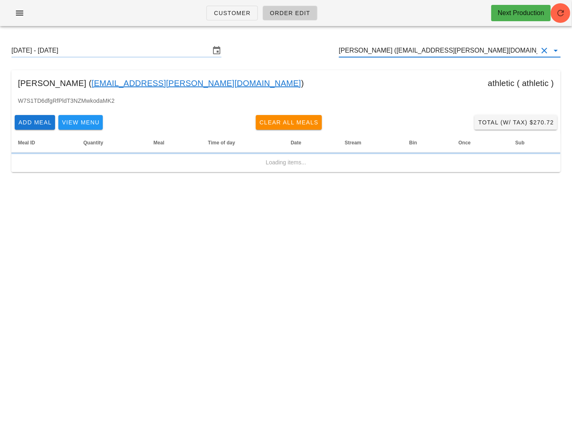
type input "Kiarash Rahimi (Kiyarash.rahimi@gmail.com)"
click at [156, 83] on link "Kiyarash.rahimi@gmail.com" at bounding box center [196, 83] width 210 height 13
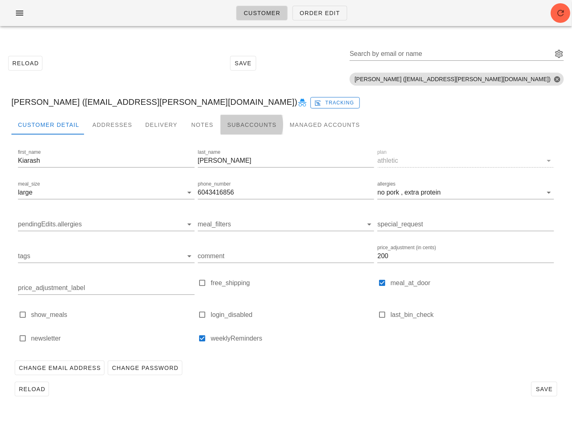
click at [247, 124] on div "Subaccounts" at bounding box center [252, 125] width 62 height 20
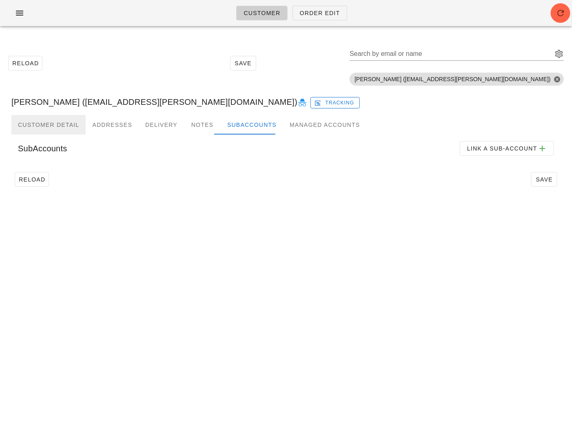
click at [66, 124] on div "Customer Detail" at bounding box center [48, 125] width 74 height 20
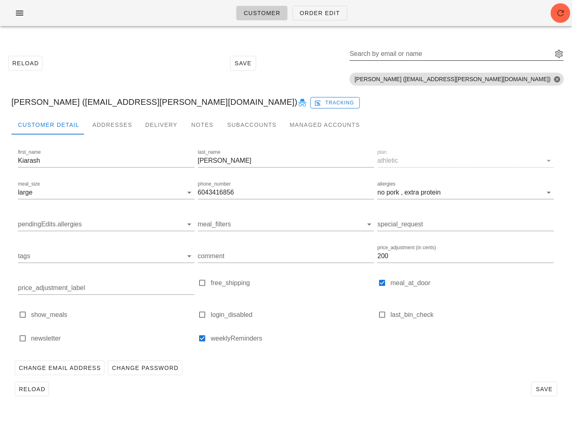
click at [449, 51] on div "Search by email or name" at bounding box center [450, 53] width 201 height 13
paste input "tkerton@yahoo.com"
click at [559, 79] on button "Close" at bounding box center [556, 78] width 7 height 7
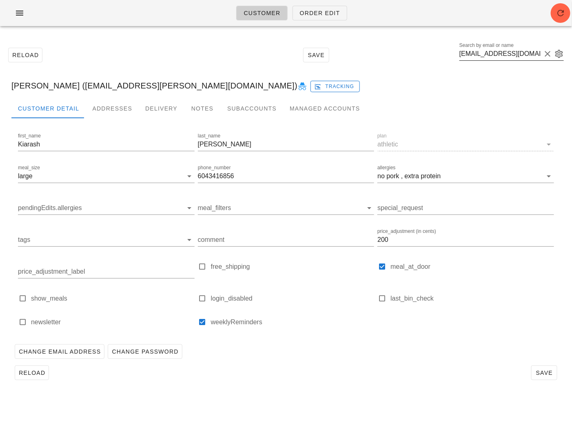
click at [513, 48] on label "Search by email or name" at bounding box center [486, 45] width 54 height 6
click at [525, 48] on input "tkerton@yahoo.com" at bounding box center [500, 53] width 82 height 13
type input "tkerton"
click at [308, 15] on span "Order Edit" at bounding box center [319, 13] width 41 height 7
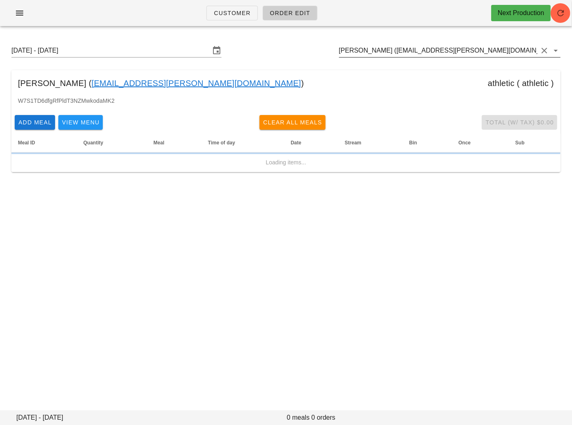
click at [482, 46] on input "Kiarash Rahimi (Kiyarash.rahimi@gmail.com)" at bounding box center [438, 50] width 199 height 13
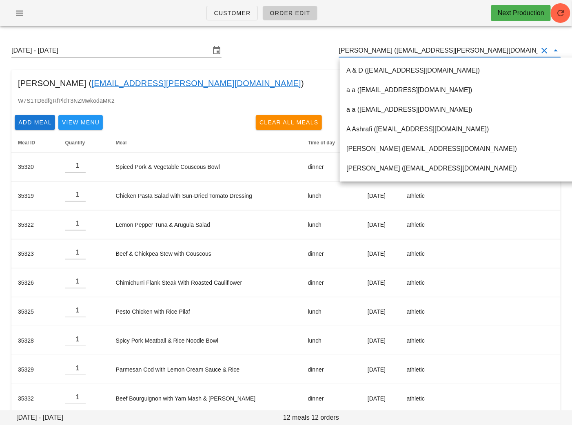
paste input "tkerton@yahoo.com"
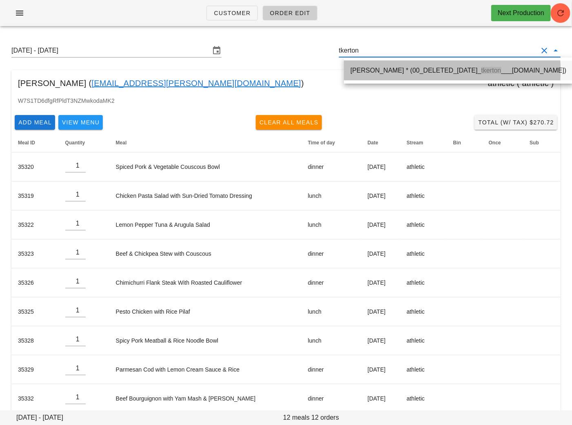
click at [391, 72] on div "Tina Kerton * (00_DELETED_2025-08-28_ tkerton ___yahoo.com)" at bounding box center [458, 70] width 216 height 8
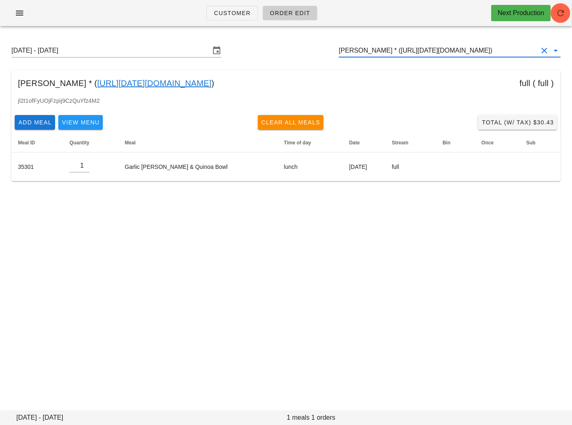
type input "Tina Kerton * (00_DELETED_2025-08-28_tkerton___yahoo.com)"
click at [385, 53] on input "Tina Kerton * (00_DELETED_2025-08-28_tkerton___yahoo.com)" at bounding box center [438, 50] width 199 height 13
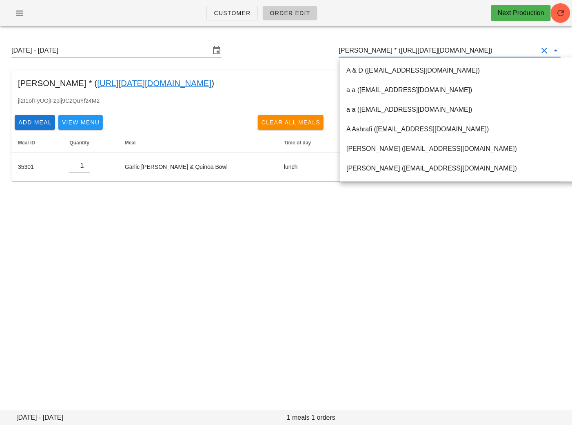
click at [304, 74] on div "Tina Kerton * ( 00_DELETED_2025-08-28_tkerton___yahoo.com ) full ( full )" at bounding box center [285, 83] width 549 height 26
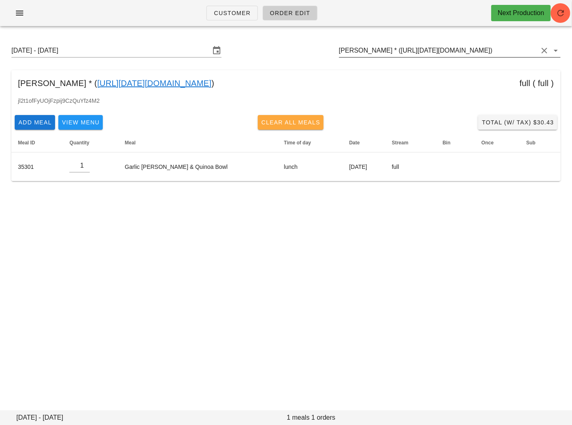
click at [295, 126] on span "Clear All Meals" at bounding box center [291, 122] width 60 height 7
type input "0"
click at [453, 49] on input "Tina Kerton * (00_DELETED_2025-08-28_tkerton___yahoo.com)" at bounding box center [438, 50] width 199 height 13
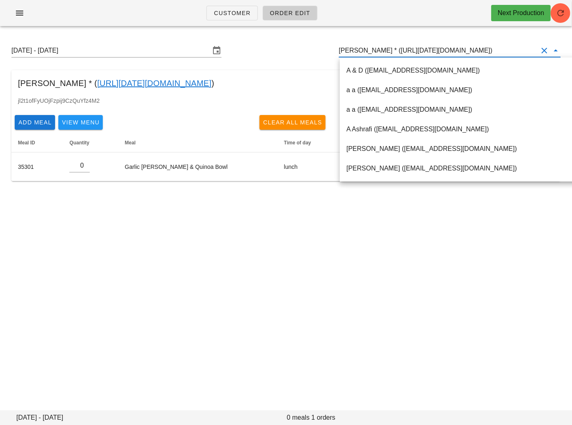
click at [454, 49] on input "Tina Kerton * (00_DELETED_2025-08-28_tkerton___yahoo.com)" at bounding box center [438, 50] width 199 height 13
paste input "caleb@persehospitalitygroup.com"
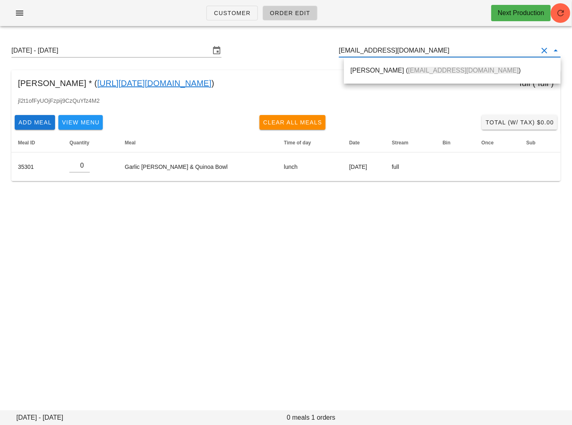
click at [374, 66] on div "Caleb Quinton ( caleb@persehospitalitygroup.com )" at bounding box center [452, 71] width 204 height 18
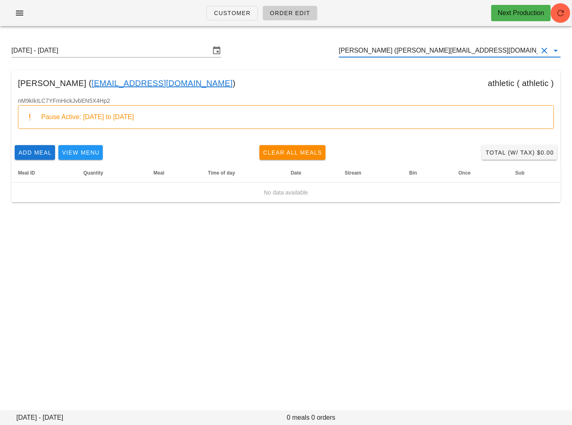
click at [504, 49] on input "Caleb Quinton (caleb@persehospitalitygroup.com)" at bounding box center [438, 50] width 199 height 13
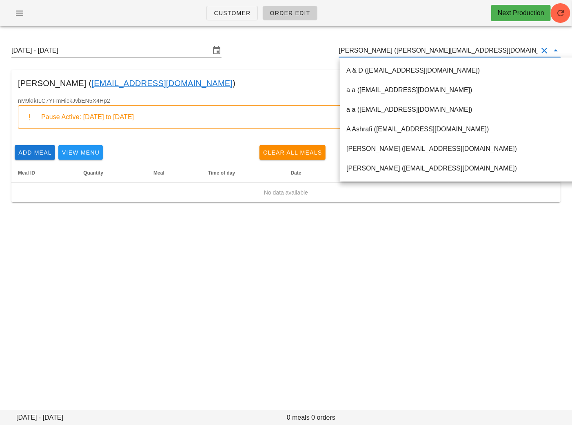
click at [504, 49] on input "Caleb Quinton (caleb@persehospitalitygroup.com)" at bounding box center [438, 50] width 199 height 13
paste input "dave@epicspaces.ca"
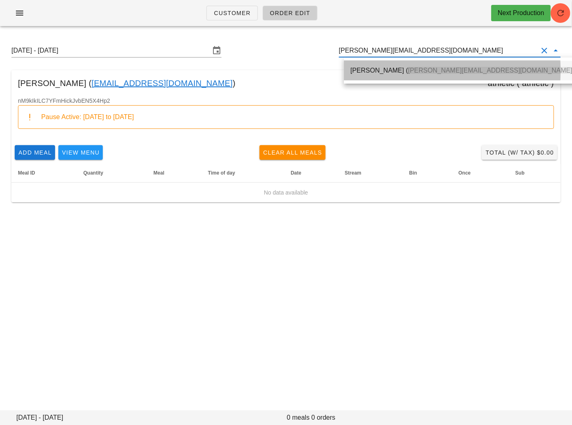
click at [374, 70] on div "Dave Hostetter ( dave@epicspaces.ca )" at bounding box center [462, 70] width 224 height 8
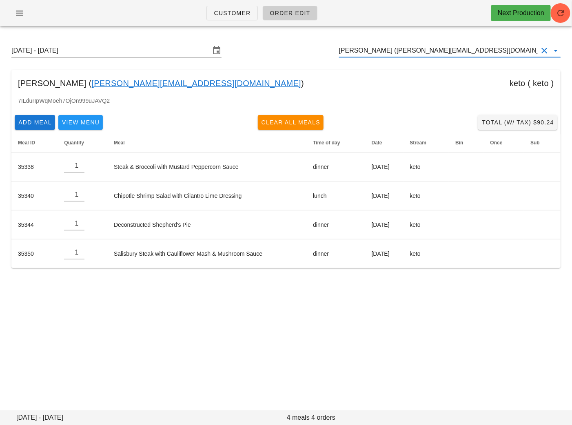
type input "Dave Hostetter (dave@epicspaces.ca)"
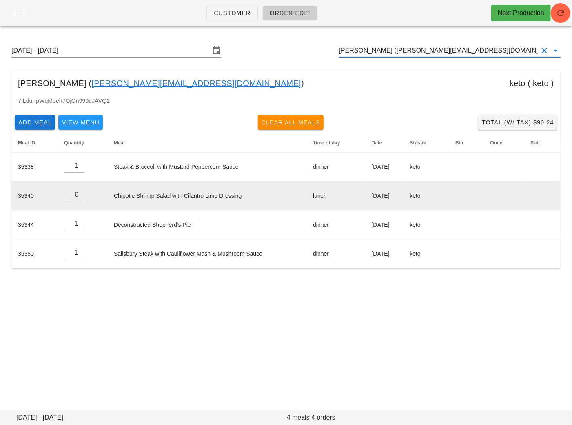
type input "0"
click at [79, 196] on input "0" at bounding box center [74, 194] width 20 height 13
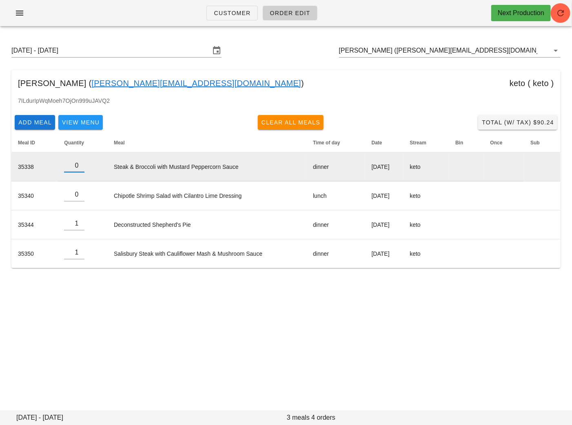
type input "0"
click at [80, 167] on input "0" at bounding box center [74, 165] width 20 height 13
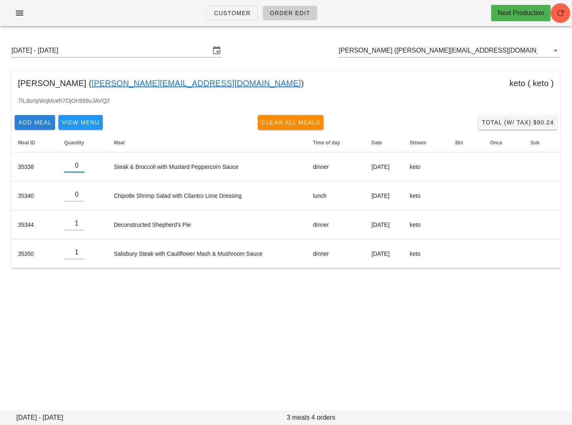
click at [30, 122] on span "Add Meal" at bounding box center [35, 122] width 34 height 7
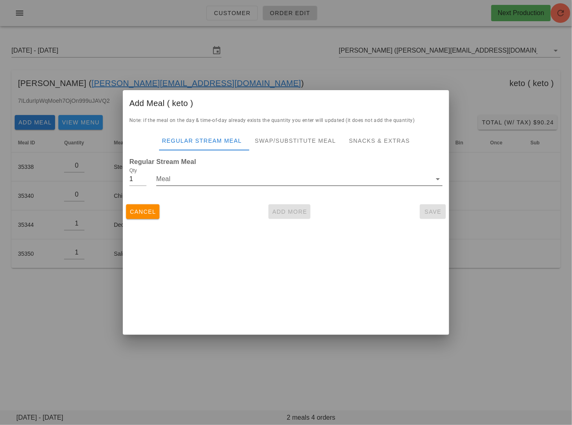
click at [237, 180] on input "Meal" at bounding box center [293, 179] width 275 height 13
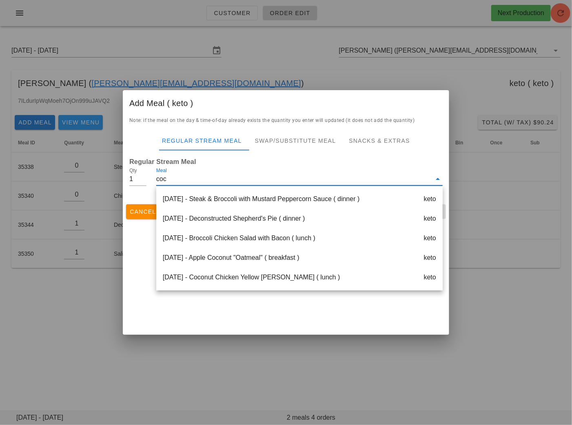
type input "coco"
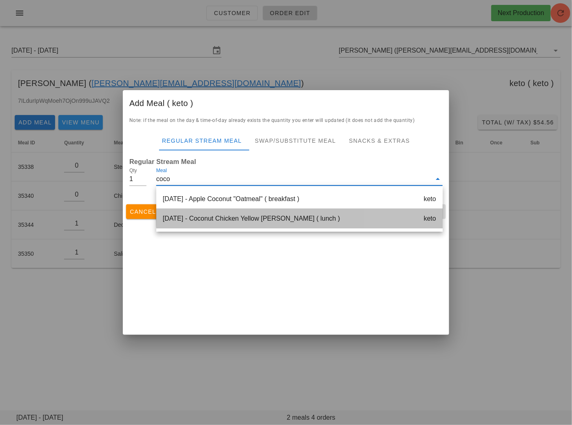
click at [280, 219] on div "Saturday Sep 06 - Coconut Chicken Yellow Curry ( lunch ) keto" at bounding box center [299, 219] width 286 height 20
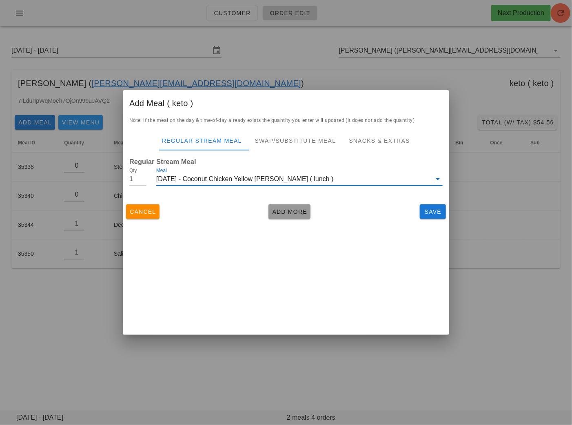
click at [283, 215] on span "Add More" at bounding box center [289, 211] width 35 height 7
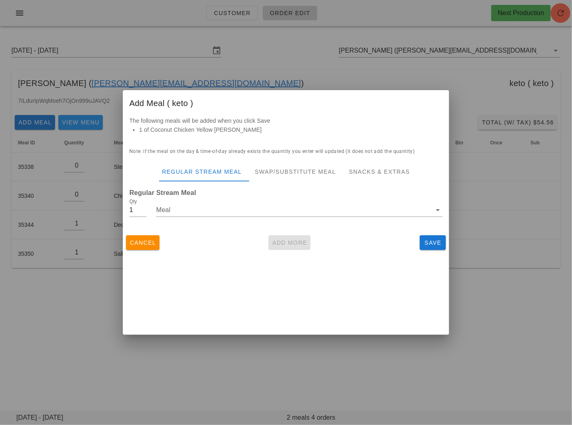
click at [257, 211] on input "Meal" at bounding box center [293, 210] width 275 height 13
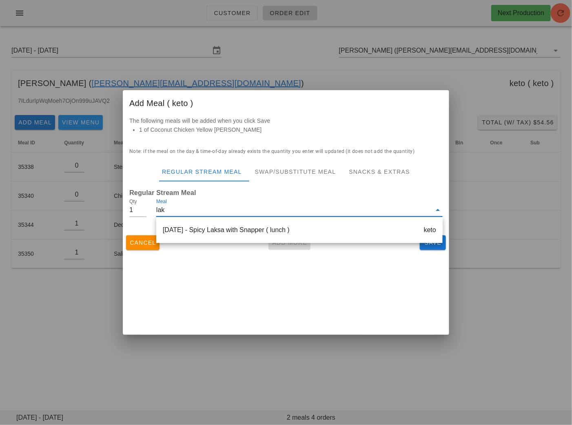
type input "laks"
click at [264, 228] on div "Thursday Sep 04 - Spicy Laksa with Snapper ( lunch ) keto" at bounding box center [299, 230] width 286 height 20
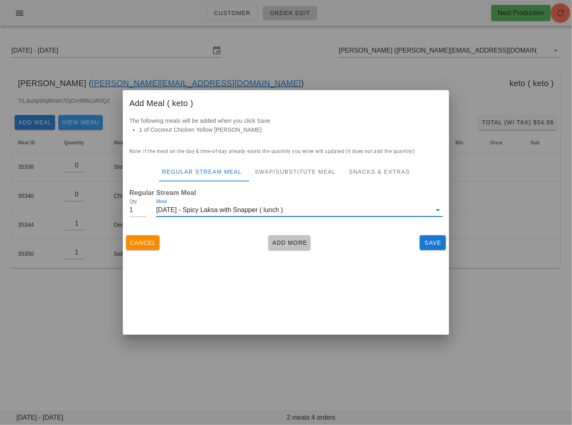
click at [290, 245] on span "Add More" at bounding box center [289, 242] width 35 height 7
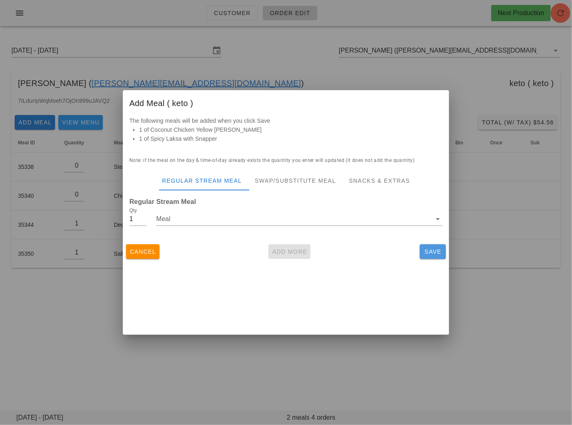
click at [429, 255] on span "Save" at bounding box center [433, 251] width 20 height 7
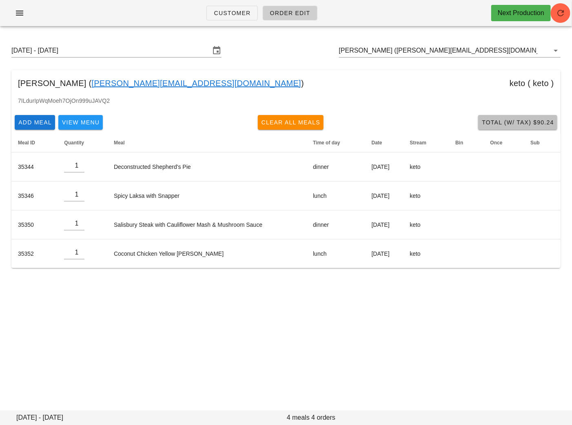
click at [509, 117] on button "Total (w/ Tax) $90.24" at bounding box center [517, 122] width 79 height 15
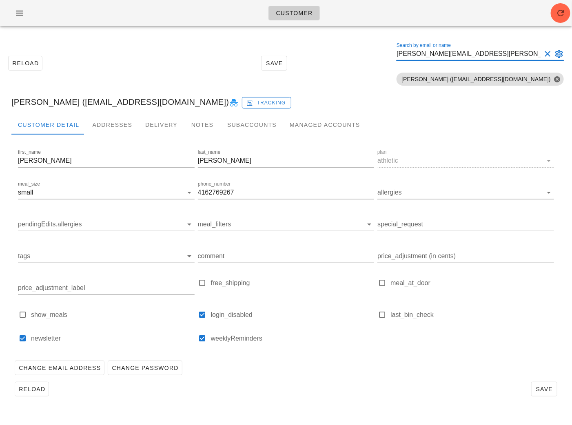
drag, startPoint x: 517, startPoint y: 54, endPoint x: 478, endPoint y: 54, distance: 39.6
click at [493, 54] on input "[PERSON_NAME][EMAIL_ADDRESS][PERSON_NAME][DOMAIN_NAME]" at bounding box center [468, 53] width 144 height 13
click at [482, 54] on input "[PERSON_NAME][EMAIL_ADDRESS][PERSON_NAME][DOMAIN_NAME]" at bounding box center [468, 53] width 144 height 13
drag, startPoint x: 512, startPoint y: 55, endPoint x: 383, endPoint y: 55, distance: 129.3
click at [385, 55] on div "Reload Save Search by email or name [PERSON_NAME][EMAIL_ADDRESS][PERSON_NAME][D…" at bounding box center [286, 63] width 562 height 51
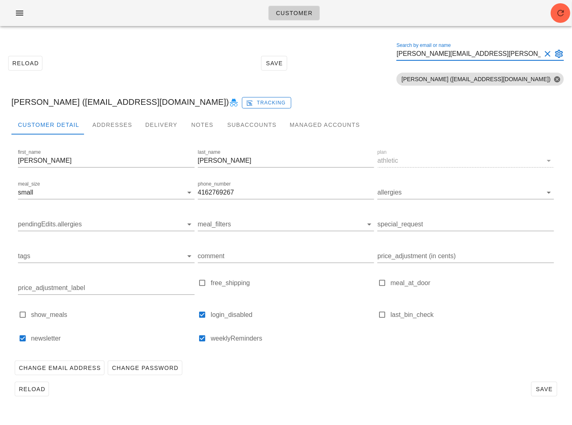
type input "[EMAIL_ADDRESS][DOMAIN_NAME]"
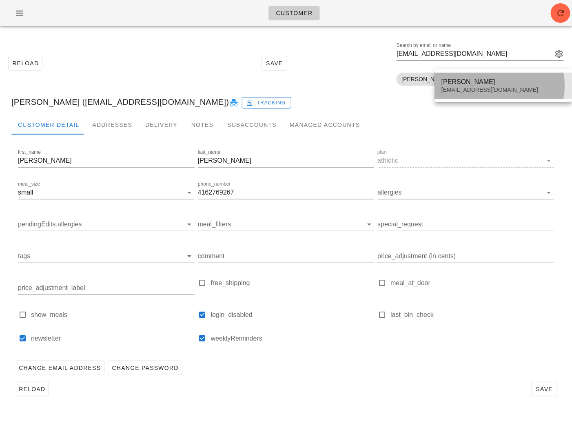
click at [476, 78] on div "[PERSON_NAME]" at bounding box center [503, 82] width 124 height 8
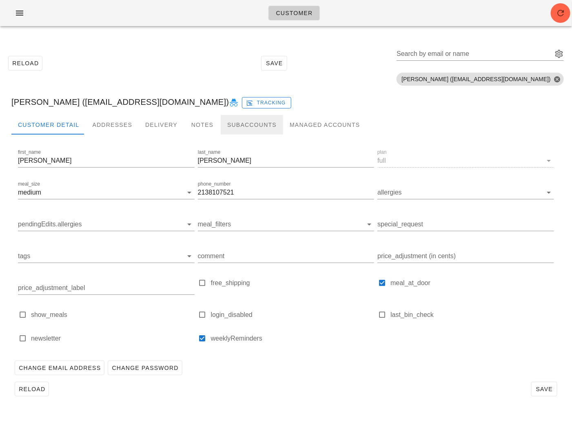
click at [242, 128] on div "Subaccounts" at bounding box center [252, 125] width 62 height 20
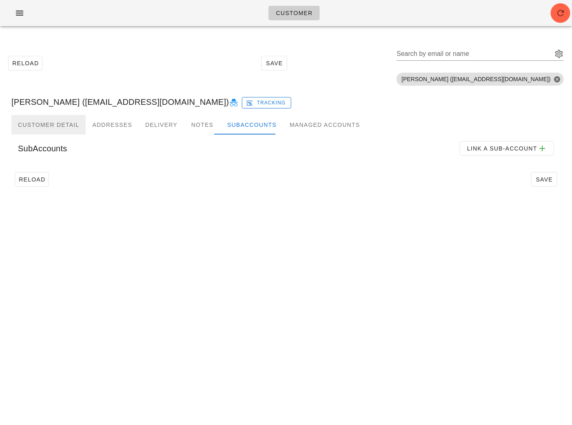
click at [58, 123] on div "Customer Detail" at bounding box center [48, 125] width 74 height 20
